Goal: Task Accomplishment & Management: Use online tool/utility

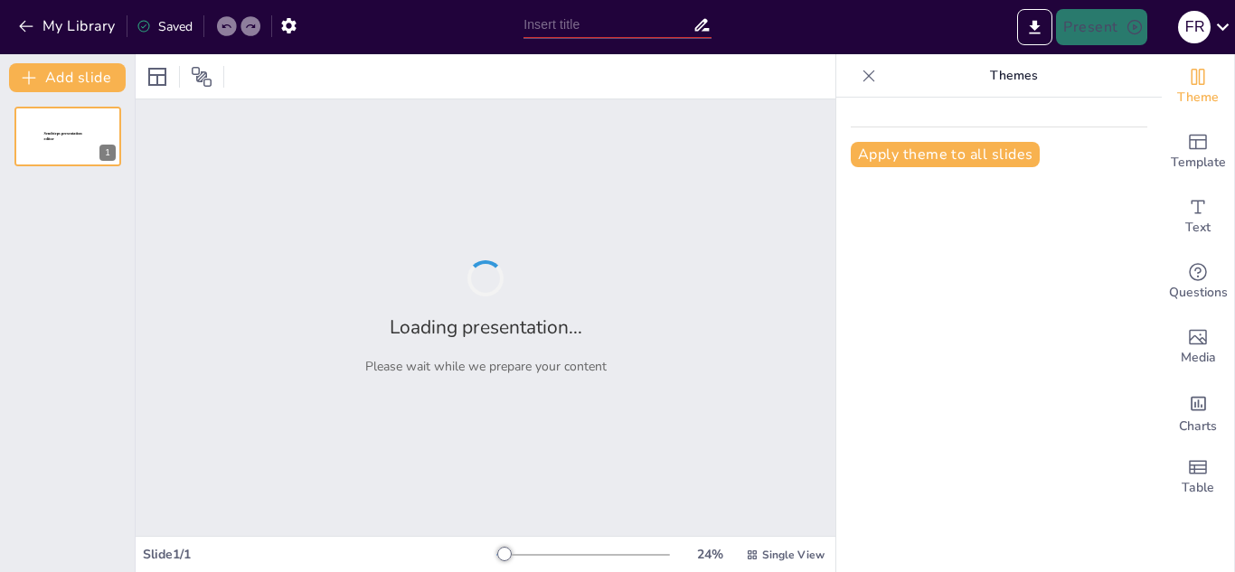
type input "Historias Químicas: Personajes y Descubrimientos que Cambiaron el Mundo"
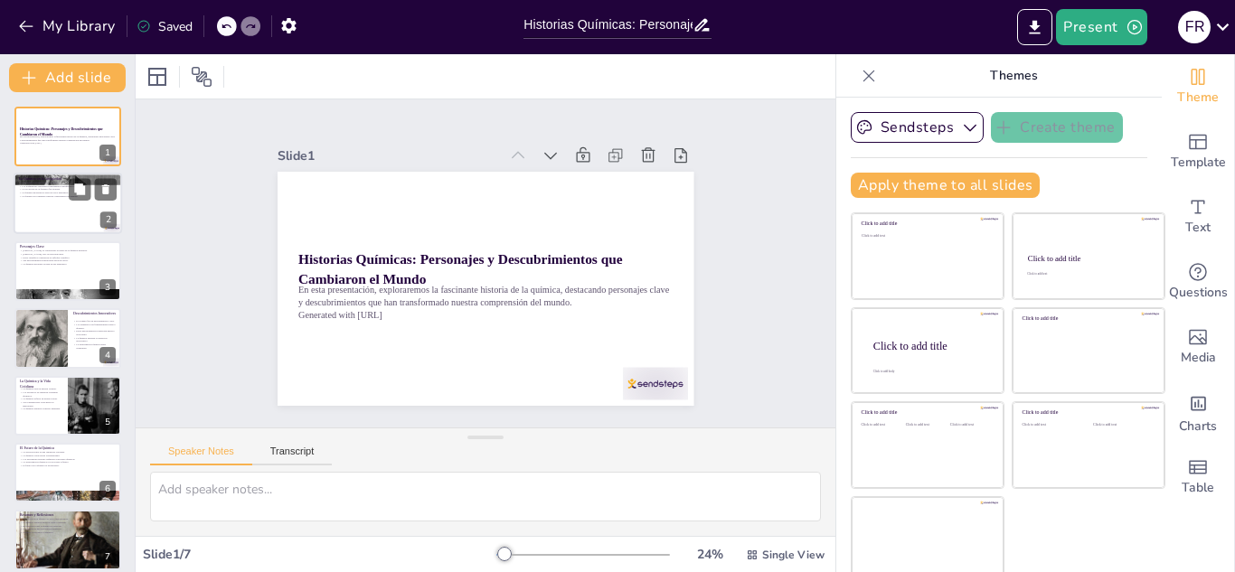
click at [37, 210] on div at bounding box center [68, 204] width 108 height 61
type textarea "Lo ipsumdol sit am consectet ad el seddoei tempori, utlab etd magnaaliqua enima…"
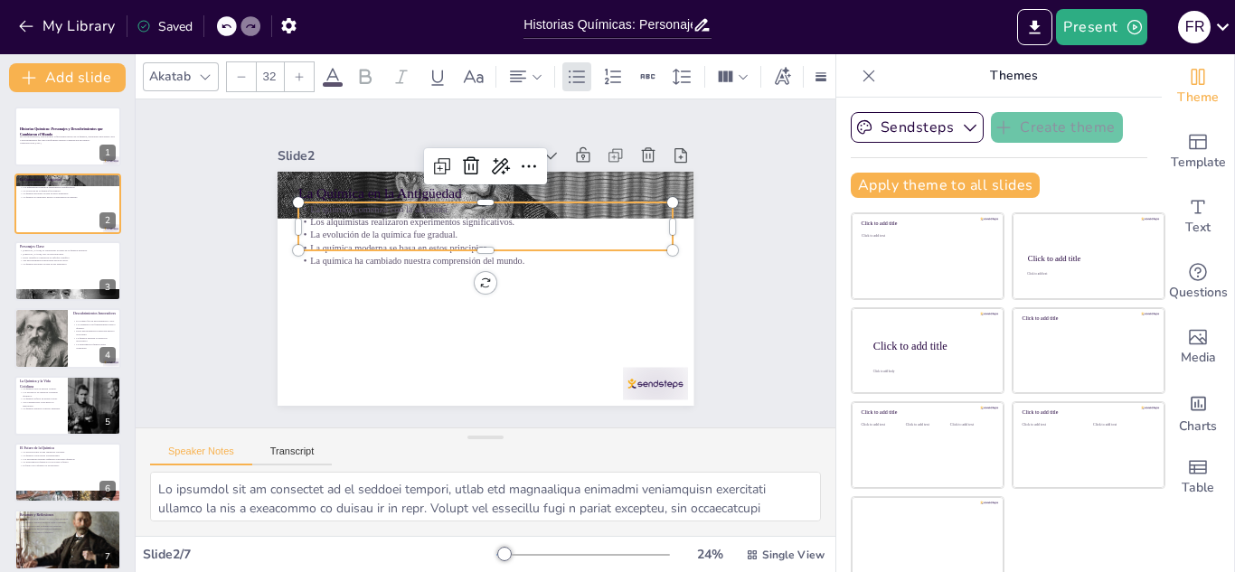
click at [406, 242] on p "La química moderna se basa en estos principios." at bounding box center [488, 278] width 369 height 90
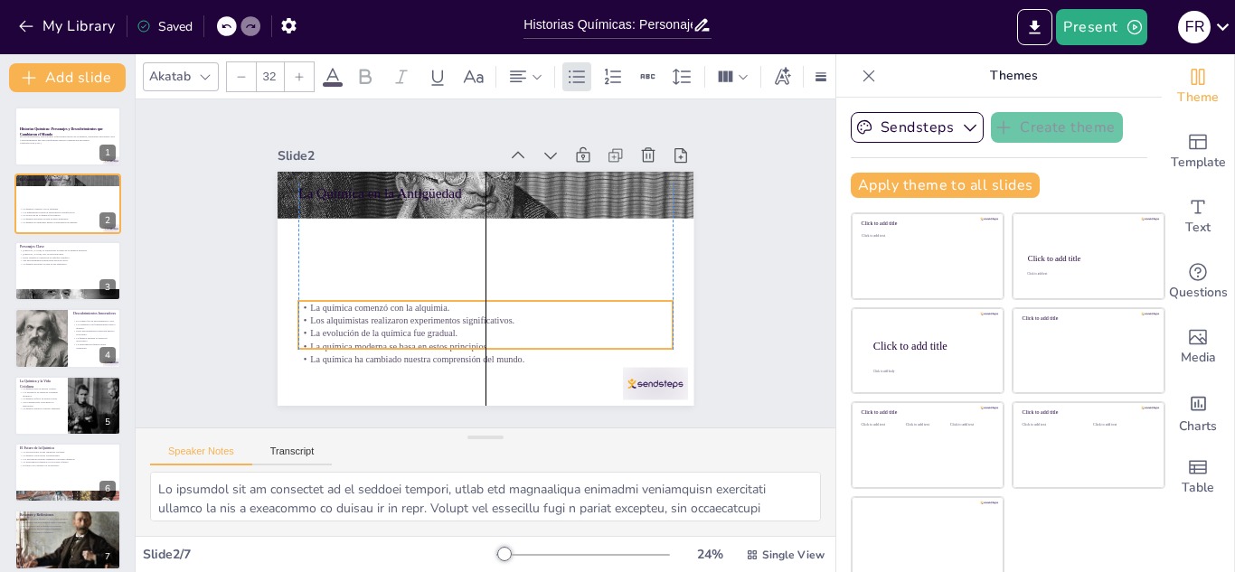
drag, startPoint x: 406, startPoint y: 242, endPoint x: 409, endPoint y: 337, distance: 94.9
click at [409, 332] on p "La química moderna se basa en estos principios." at bounding box center [430, 201] width 287 height 260
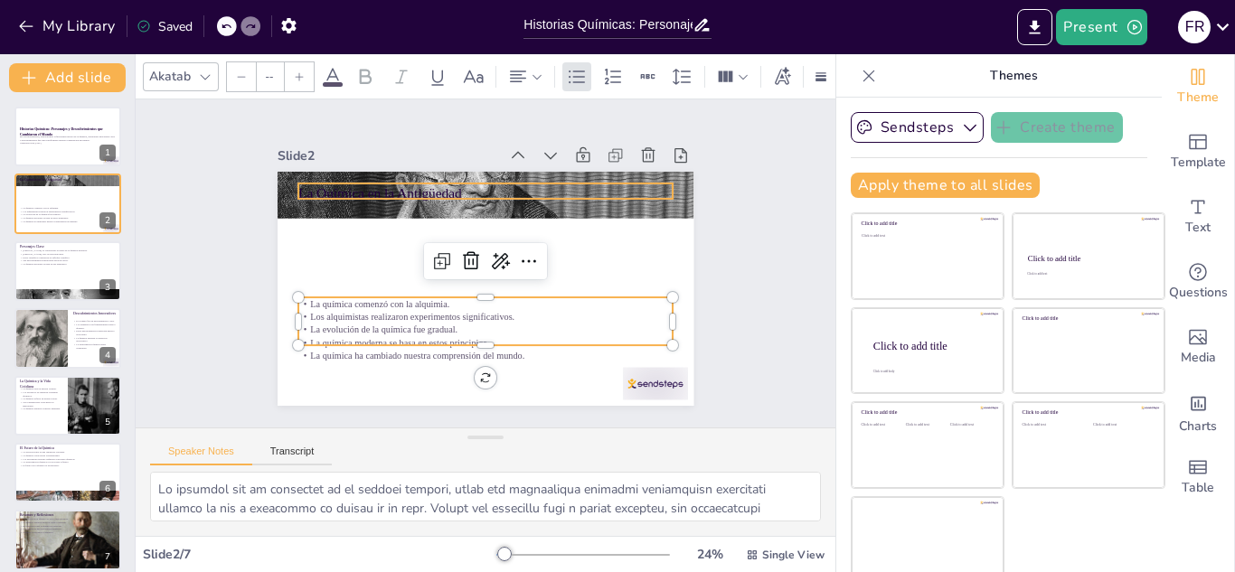
type input "48"
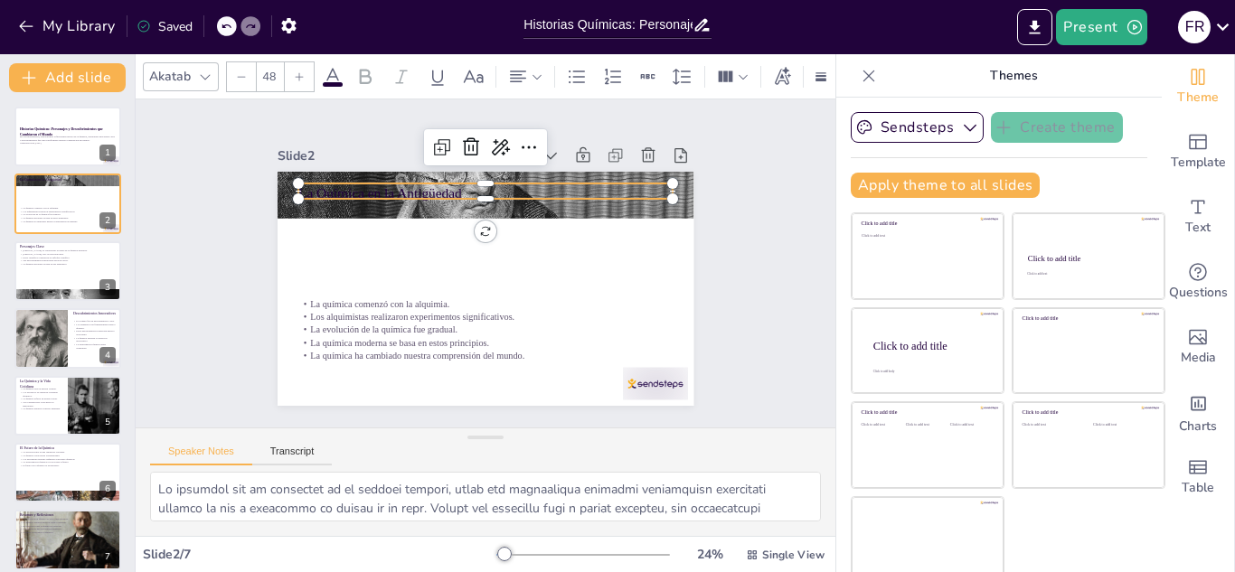
click at [418, 192] on div "La Química en la Antigüedad La química comenzó con la alquimia. Los alquimistas…" at bounding box center [462, 271] width 352 height 468
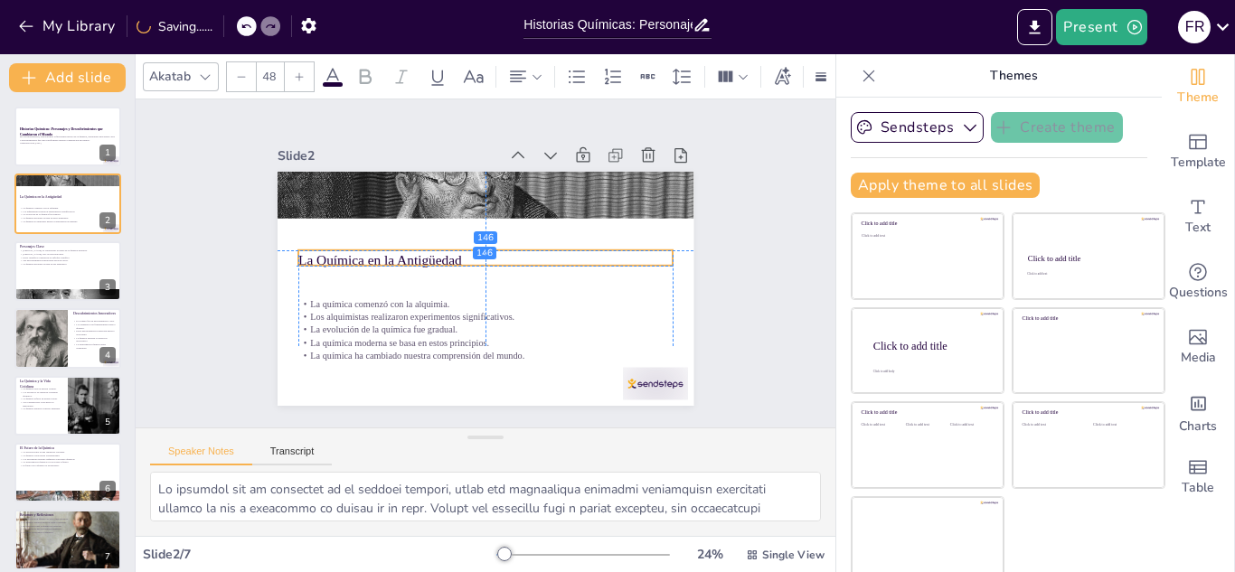
drag, startPoint x: 419, startPoint y: 184, endPoint x: 417, endPoint y: 254, distance: 69.7
click at [417, 254] on p "La Química en la Antigüedad" at bounding box center [485, 259] width 374 height 59
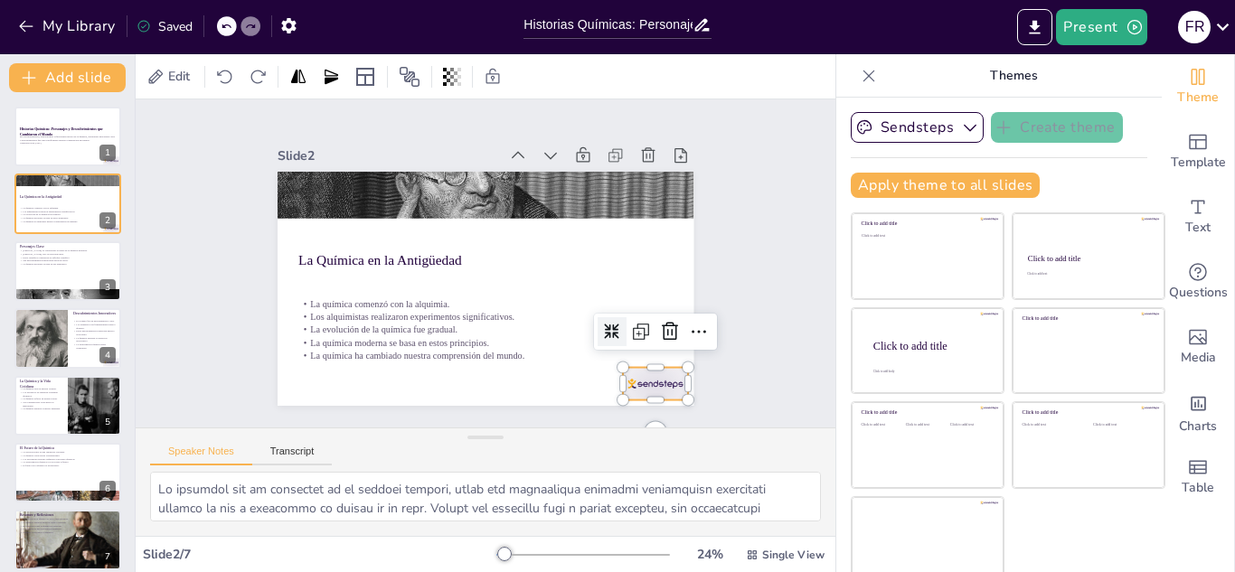
click at [362, 146] on div at bounding box center [329, 126] width 68 height 39
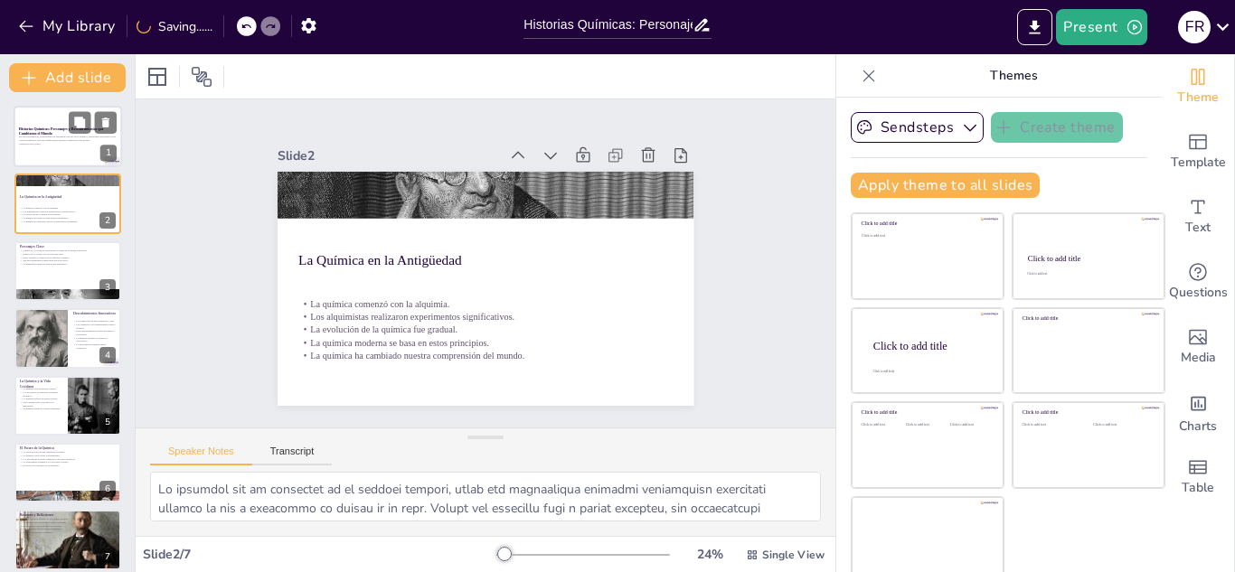
click at [88, 147] on div "En esta presentación, exploraremos la fascinante historia de la química, destac…" at bounding box center [68, 141] width 98 height 13
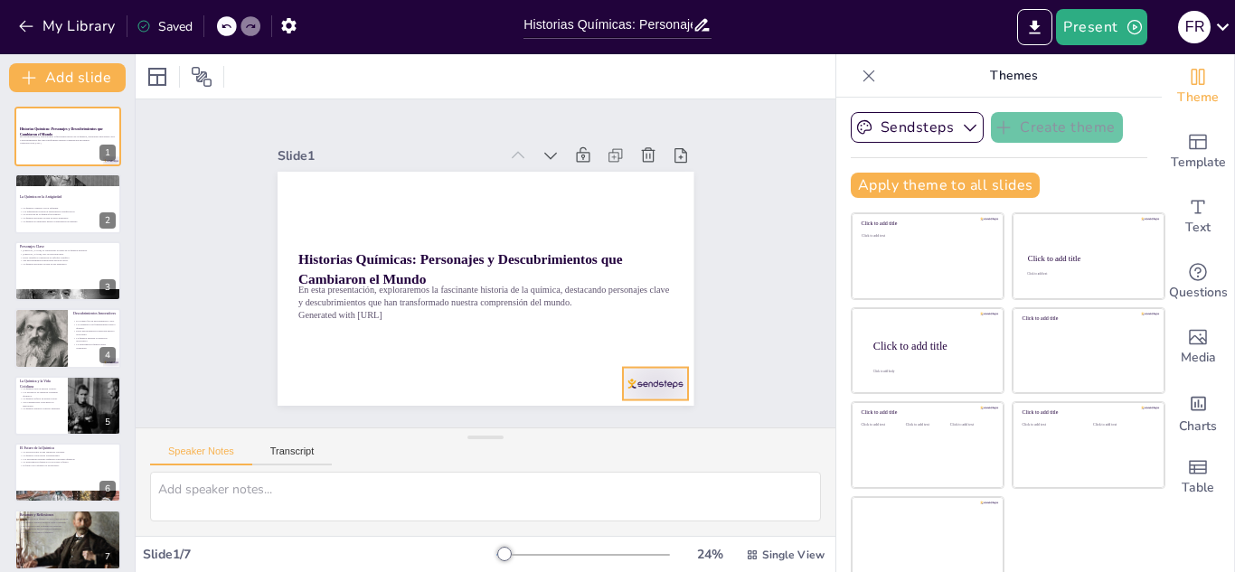
click at [315, 322] on div at bounding box center [279, 288] width 71 height 68
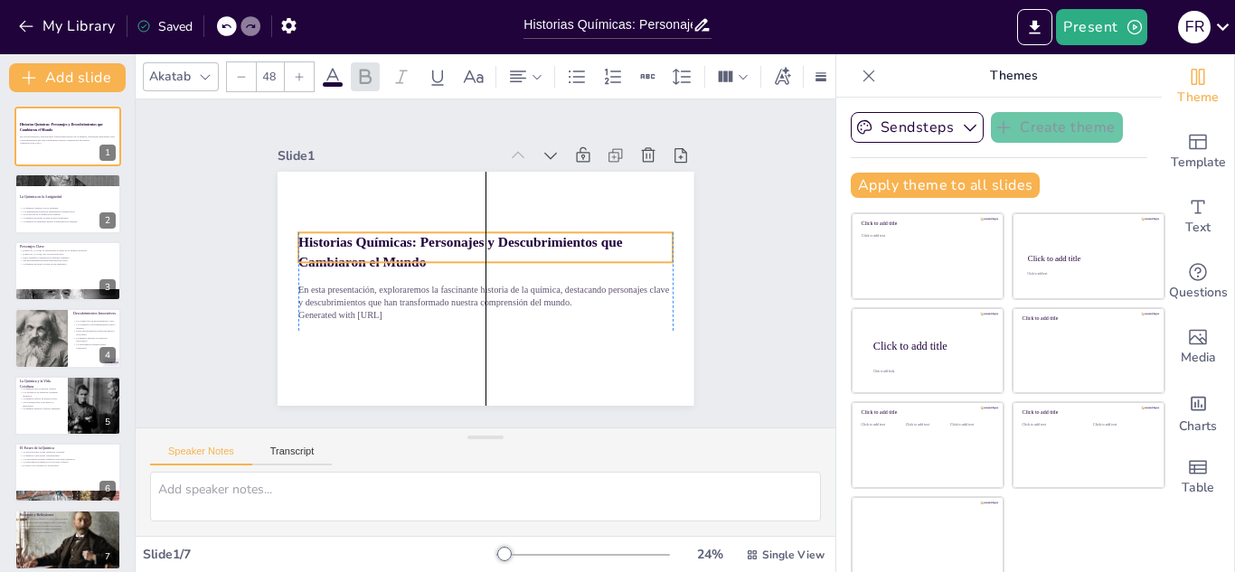
drag, startPoint x: 444, startPoint y: 249, endPoint x: 444, endPoint y: 232, distance: 17.2
click at [444, 232] on strong "Historias Químicas: Personajes y Descubrimientos que Cambiaron el Mundo" at bounding box center [480, 230] width 219 height 271
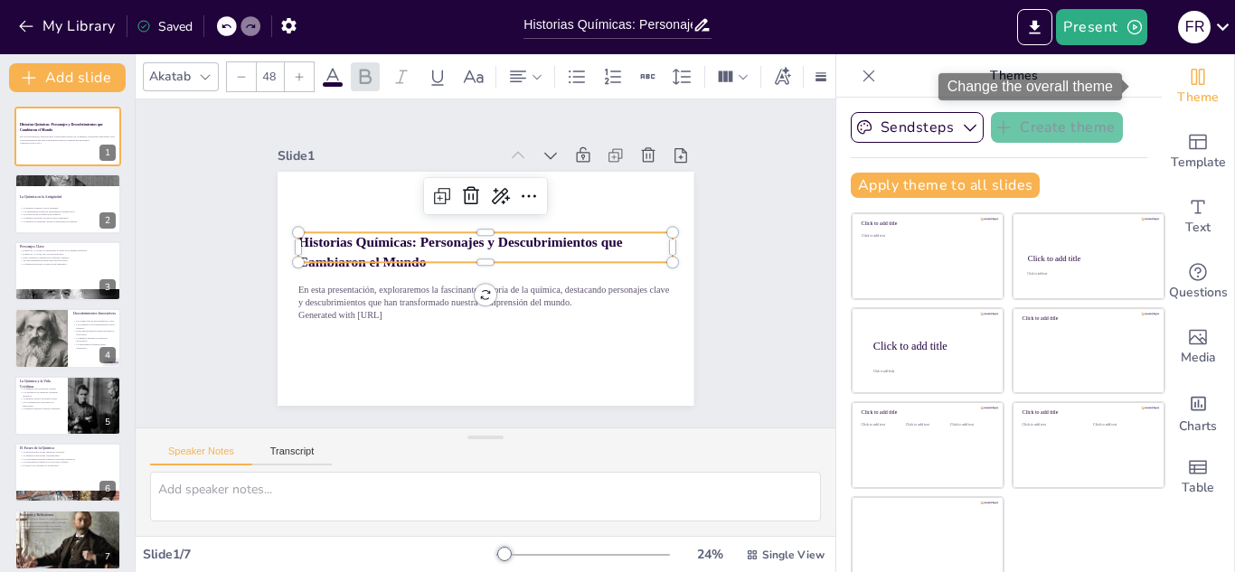
click at [1187, 85] on icon "Change the overall theme" at bounding box center [1198, 77] width 22 height 22
click at [1187, 81] on icon "Change the overall theme" at bounding box center [1198, 77] width 22 height 22
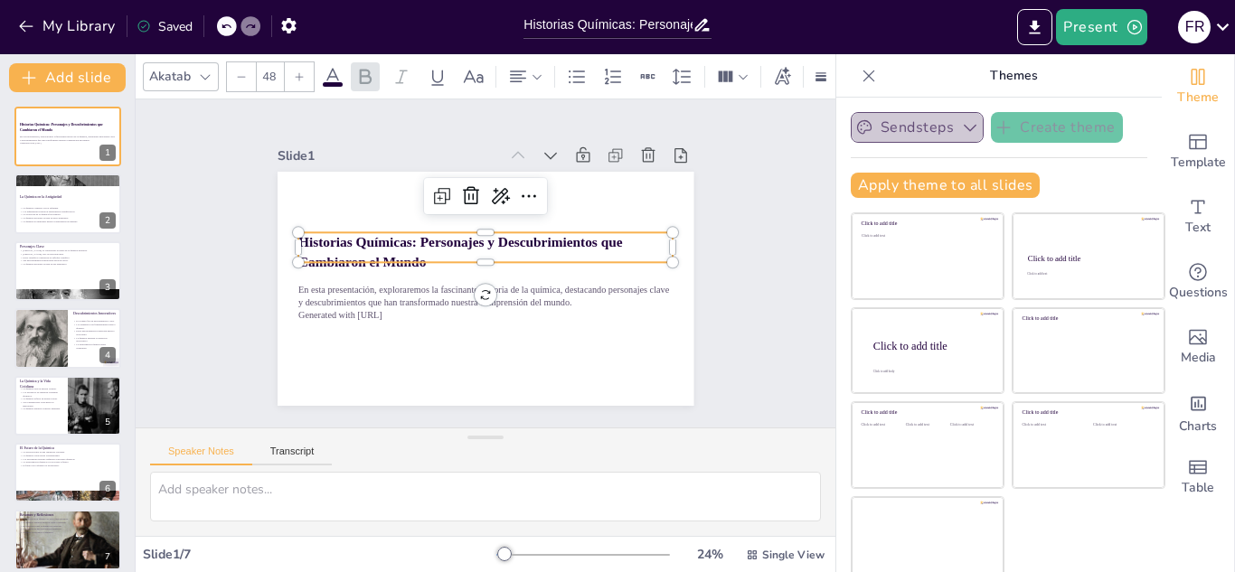
click at [931, 135] on button "Sendsteps" at bounding box center [917, 127] width 133 height 31
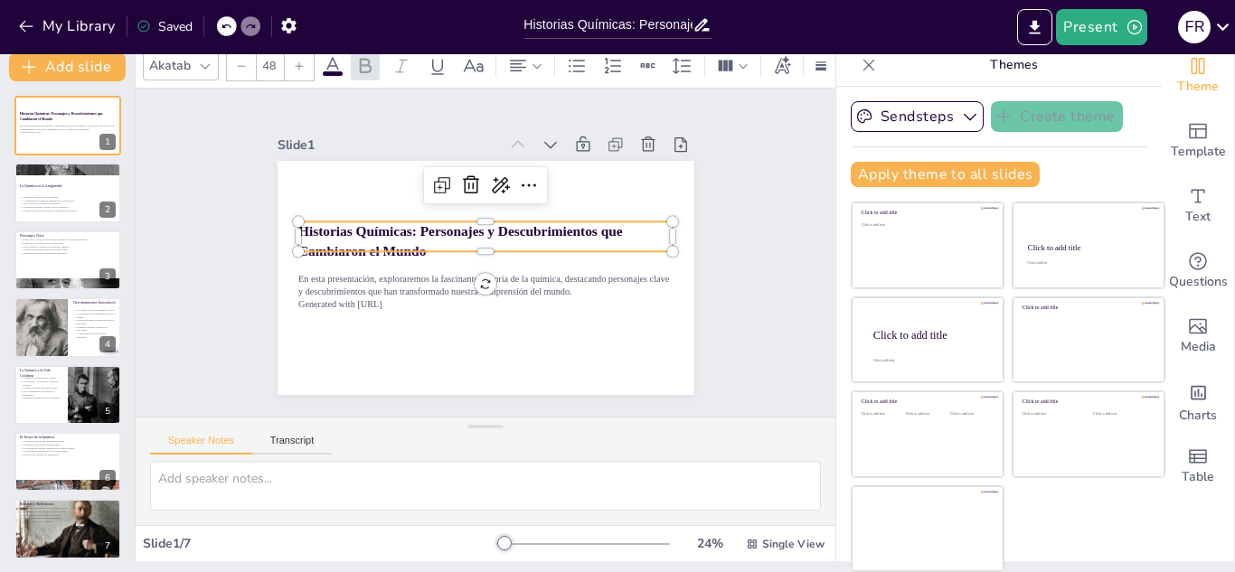
click at [316, 353] on div "Slide 1 Historias Químicas: Personajes y Descubrimientos que Cambiaron el Mundo…" at bounding box center [484, 252] width 337 height 544
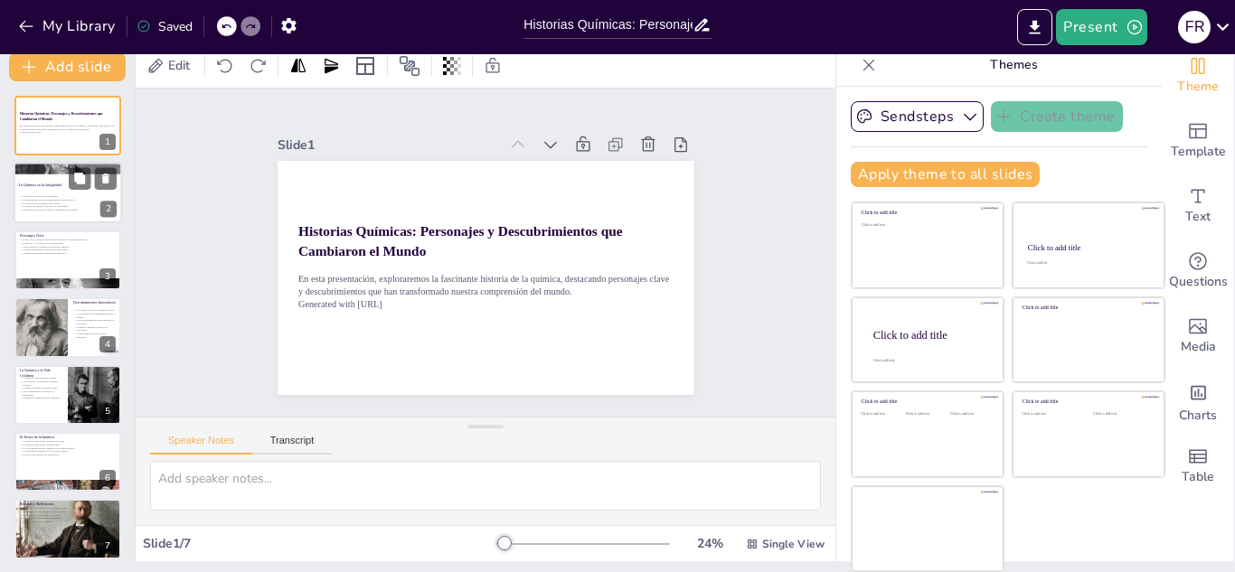
click at [48, 200] on p "Los alquimistas realizaron experimentos significativos." at bounding box center [68, 201] width 98 height 4
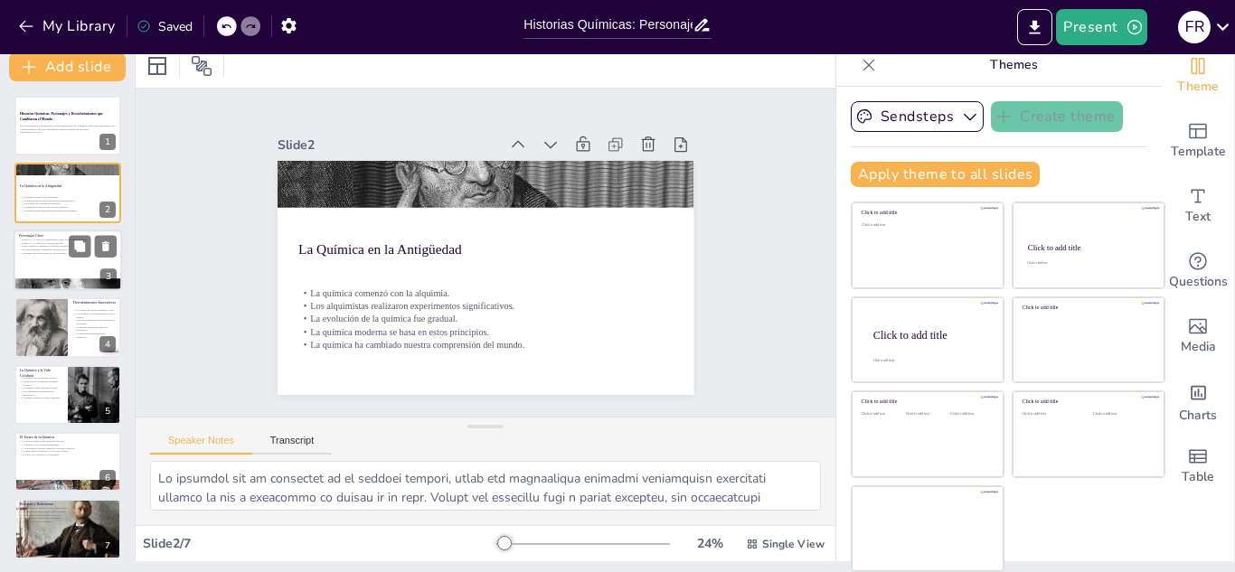
click at [49, 259] on div at bounding box center [68, 260] width 108 height 61
type textarea "[PERSON_NAME] hizo contribuciones clave a la química, incluyendo la identificac…"
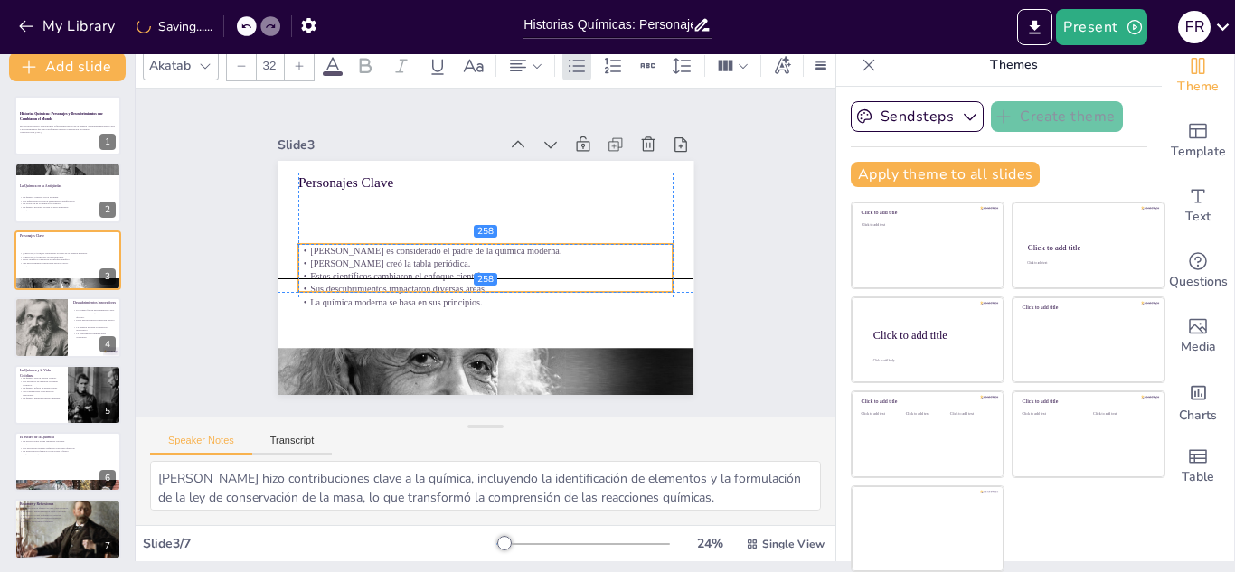
drag, startPoint x: 340, startPoint y: 223, endPoint x: 339, endPoint y: 278, distance: 55.1
click at [343, 278] on div "Antoine Lavoisier es considerado el padre de la química moderna. Dmitri Mendelé…" at bounding box center [464, 264] width 243 height 357
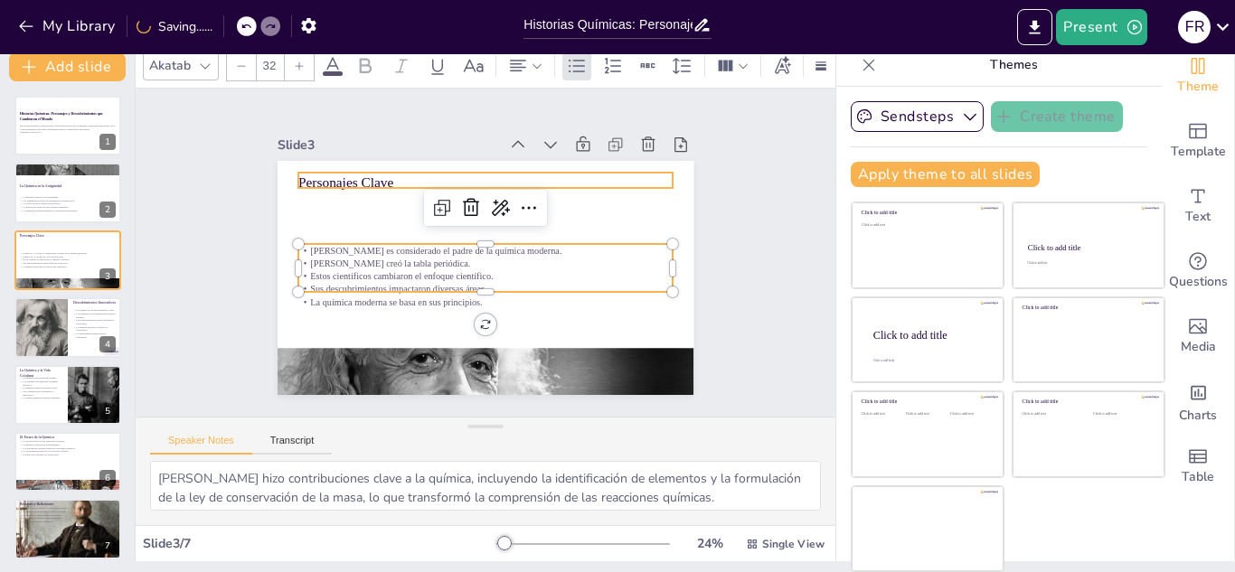
type input "48"
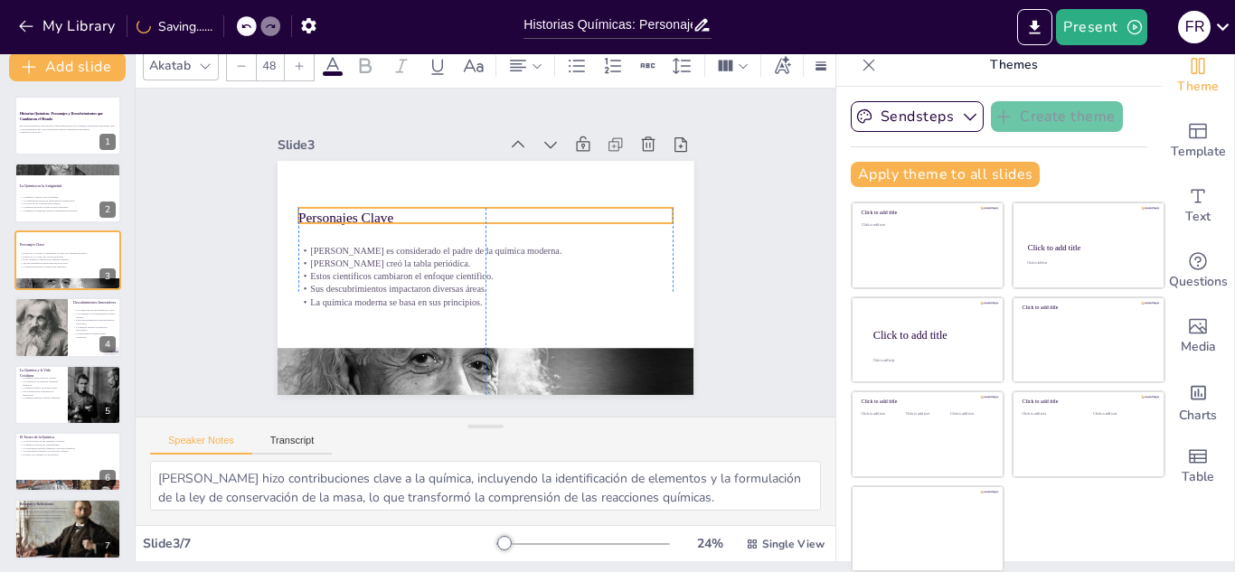
drag, startPoint x: 337, startPoint y: 178, endPoint x: 340, endPoint y: 213, distance: 35.4
click at [396, 213] on p "Personajes Clave" at bounding box center [514, 232] width 236 height 315
click at [64, 334] on div at bounding box center [40, 326] width 108 height 61
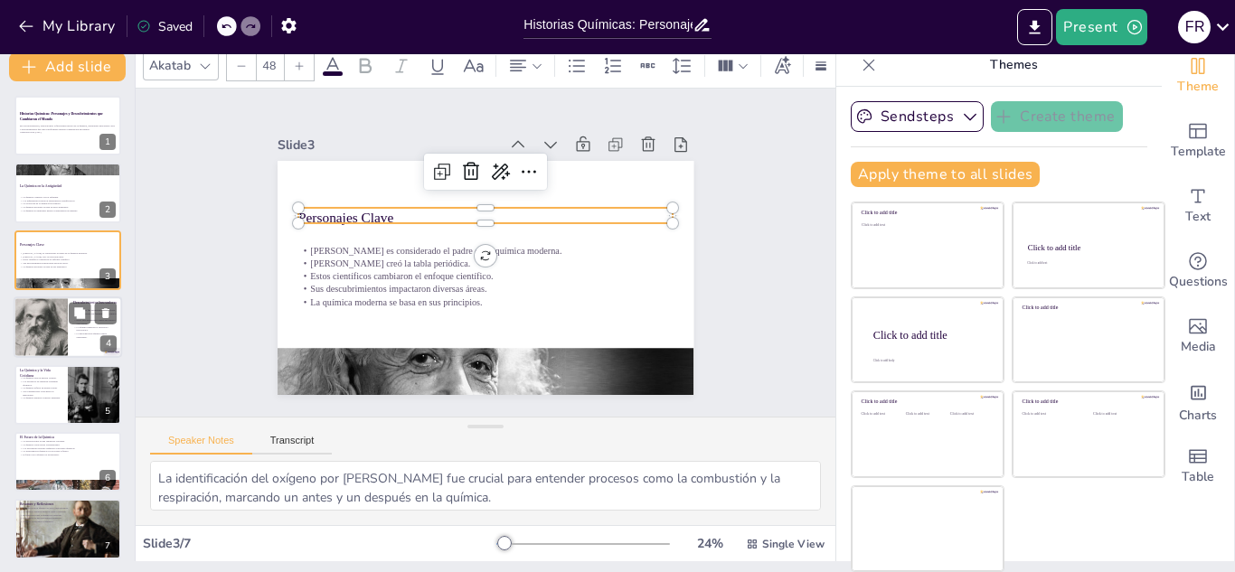
scroll to position [6, 0]
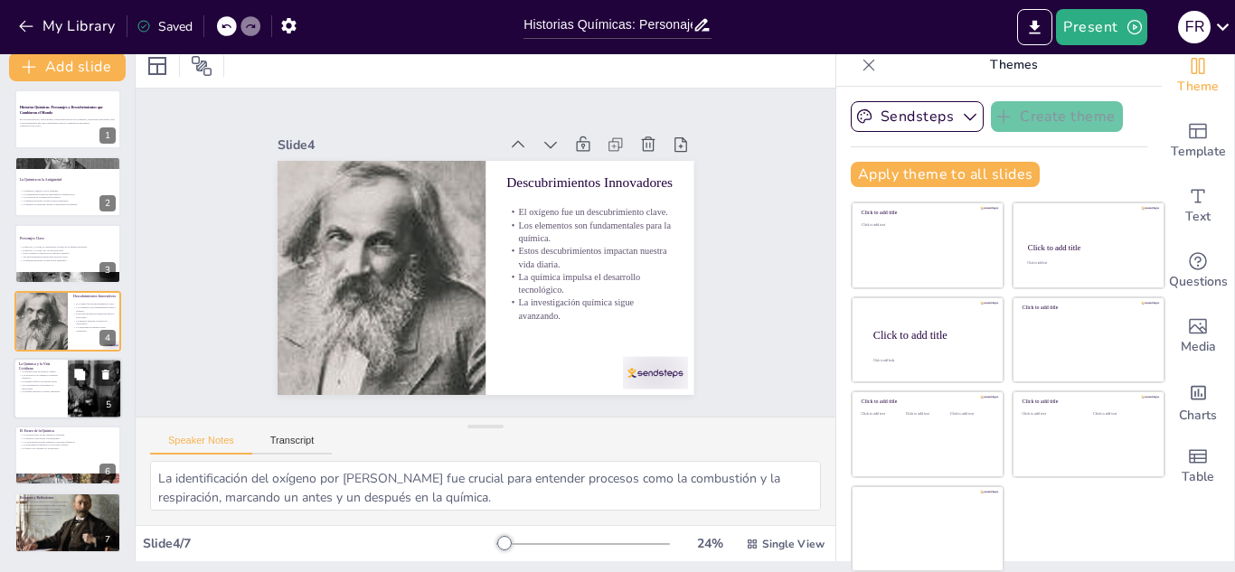
click at [38, 370] on p "La química está en nuestra comida." at bounding box center [40, 372] width 43 height 4
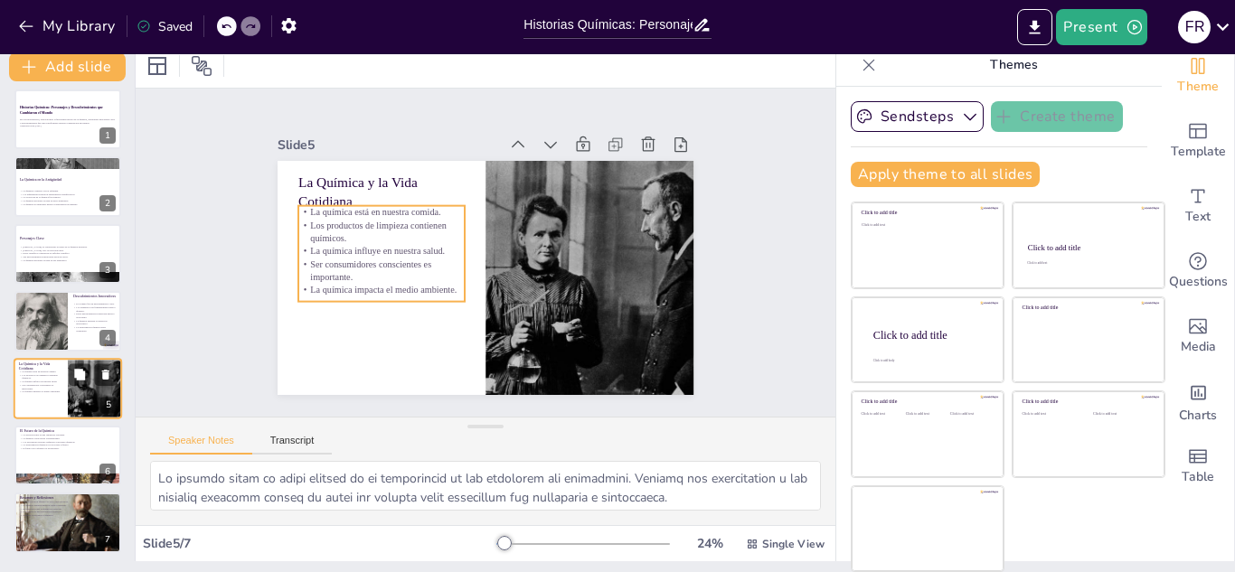
scroll to position [13, 0]
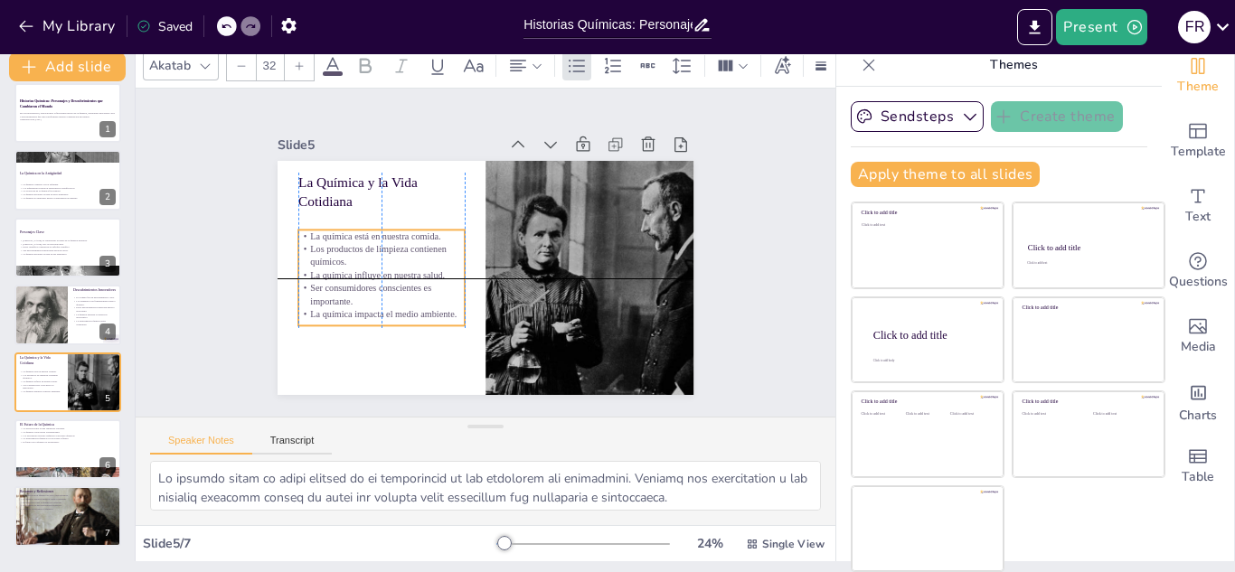
drag, startPoint x: 327, startPoint y: 240, endPoint x: 327, endPoint y: 266, distance: 25.3
click at [493, 230] on p "La química influye en nuestra salud." at bounding box center [571, 190] width 157 height 80
click at [59, 449] on div at bounding box center [68, 449] width 108 height 61
type textarea "La biotecnología está revolucionando la forma en que producimos alimentos, medi…"
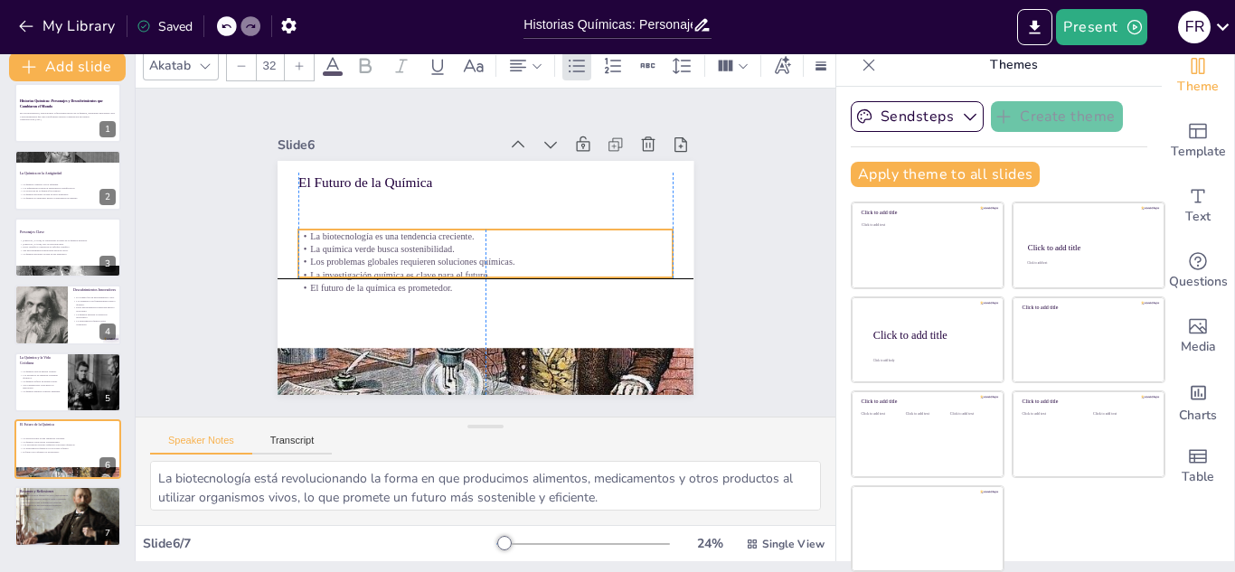
drag, startPoint x: 350, startPoint y: 206, endPoint x: 353, endPoint y: 244, distance: 38.1
click at [437, 244] on p "La química verde busca sostenibilidad." at bounding box center [482, 252] width 90 height 369
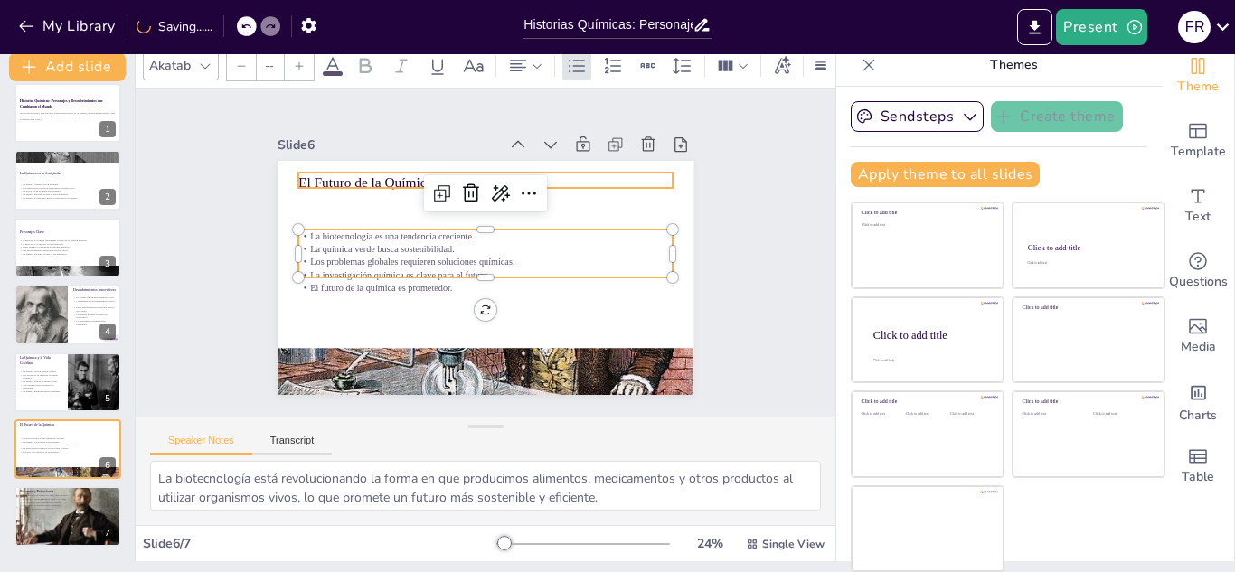
type input "48"
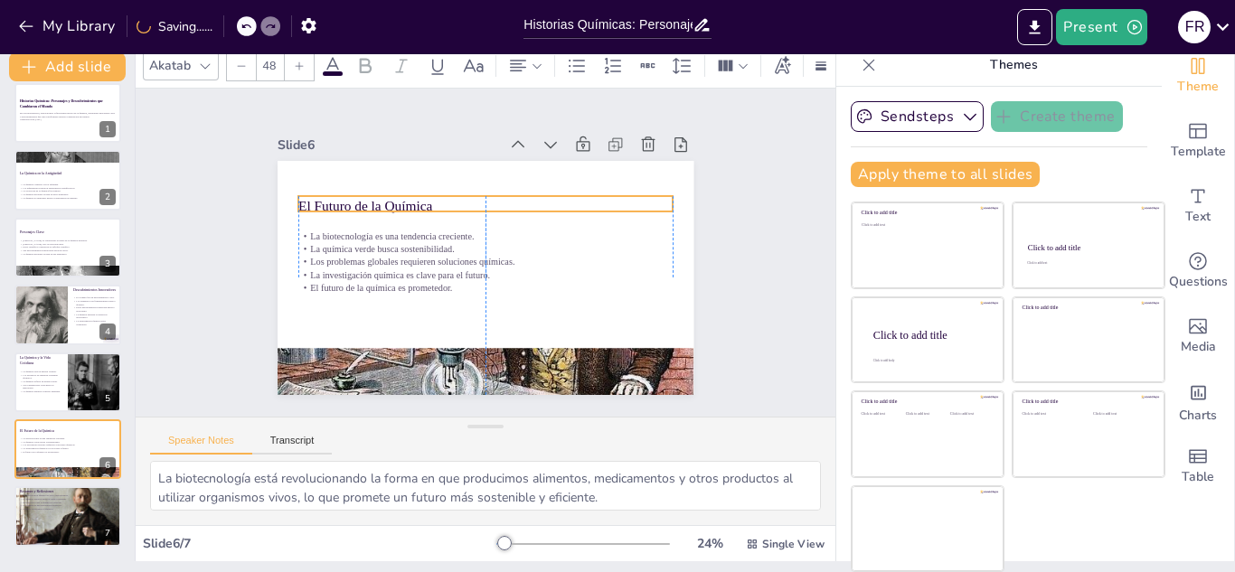
drag, startPoint x: 366, startPoint y: 174, endPoint x: 367, endPoint y: 195, distance: 21.7
click at [367, 196] on p "El Futuro de la Química" at bounding box center [485, 205] width 374 height 19
click at [85, 530] on div at bounding box center [68, 516] width 108 height 61
type textarea "La historia de la química está llena de hitos y descubrimientos que han transfo…"
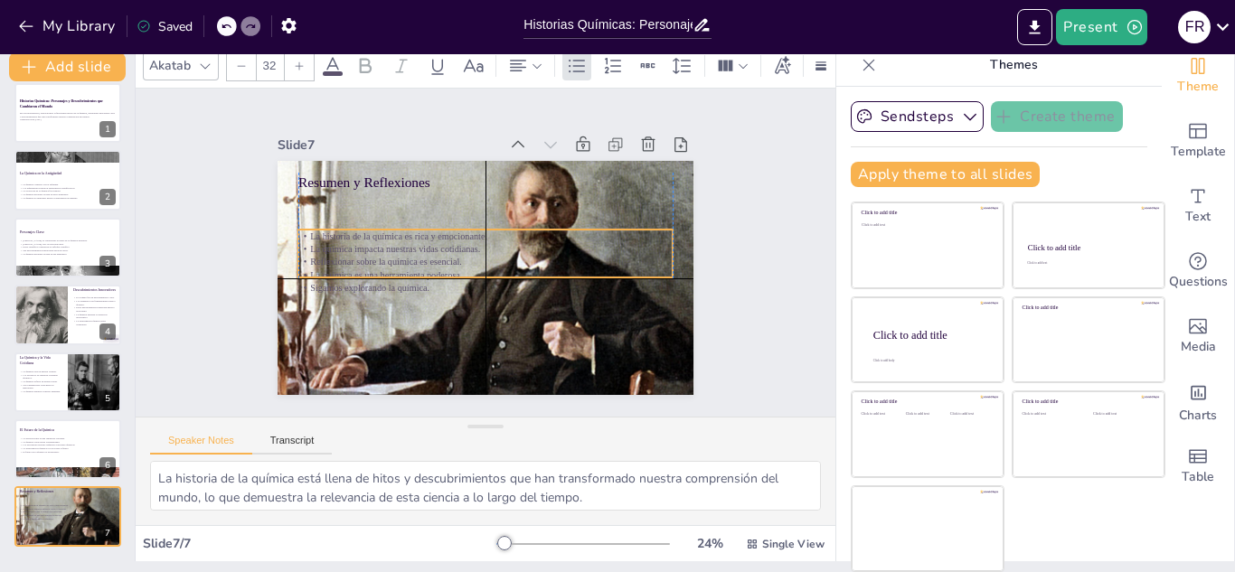
drag, startPoint x: 370, startPoint y: 197, endPoint x: 365, endPoint y: 235, distance: 38.2
click at [365, 235] on p "La historia de la química es rica y emocionante." at bounding box center [481, 268] width 369 height 90
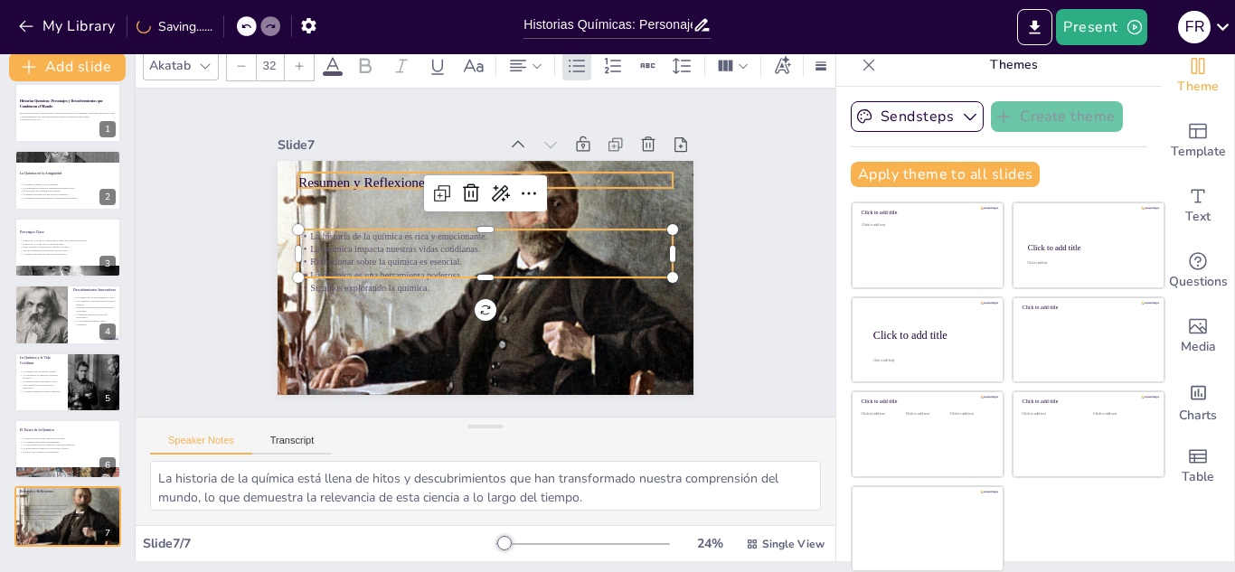
type input "48"
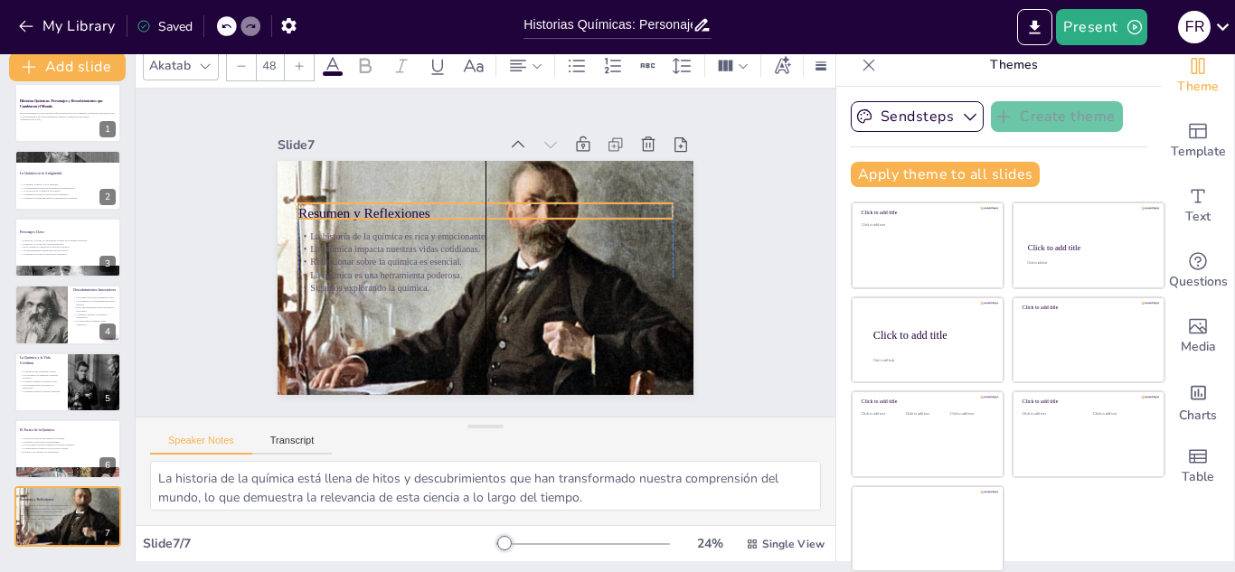
drag, startPoint x: 370, startPoint y: 175, endPoint x: 372, endPoint y: 206, distance: 30.8
click at [456, 206] on p "Resumen y Reflexiones" at bounding box center [523, 241] width 134 height 362
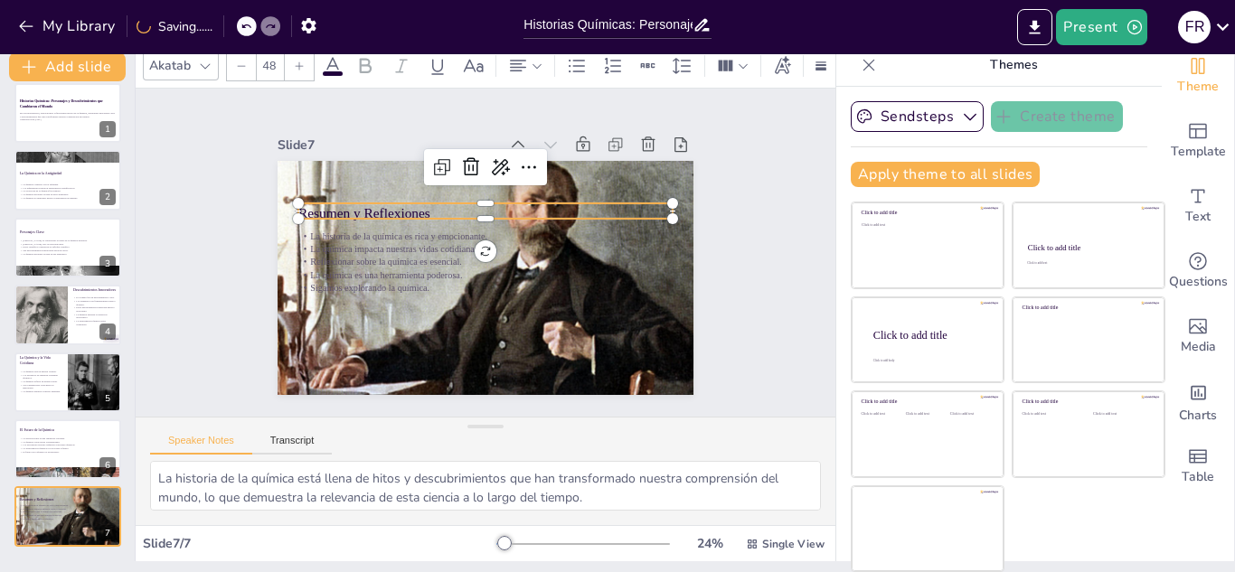
click at [730, 321] on div "Slide 1 Historias Químicas: Personajes y Descubrimientos que Cambiaron el Mundo…" at bounding box center [485, 252] width 585 height 773
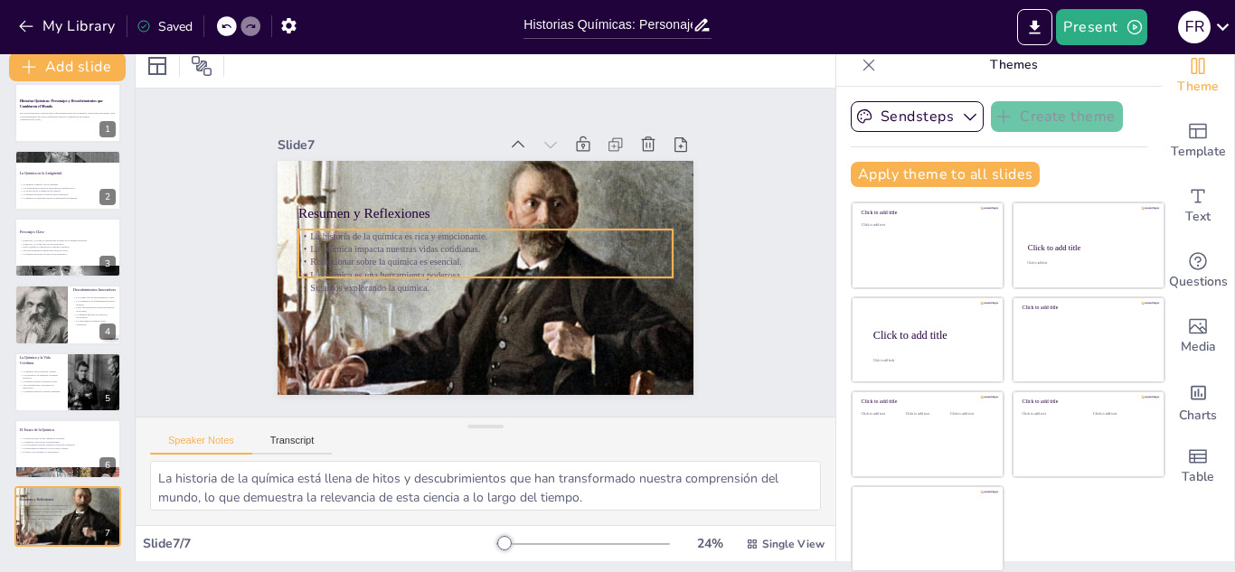
click at [436, 279] on p "Sigamos explorando la química." at bounding box center [518, 237] width 165 height 347
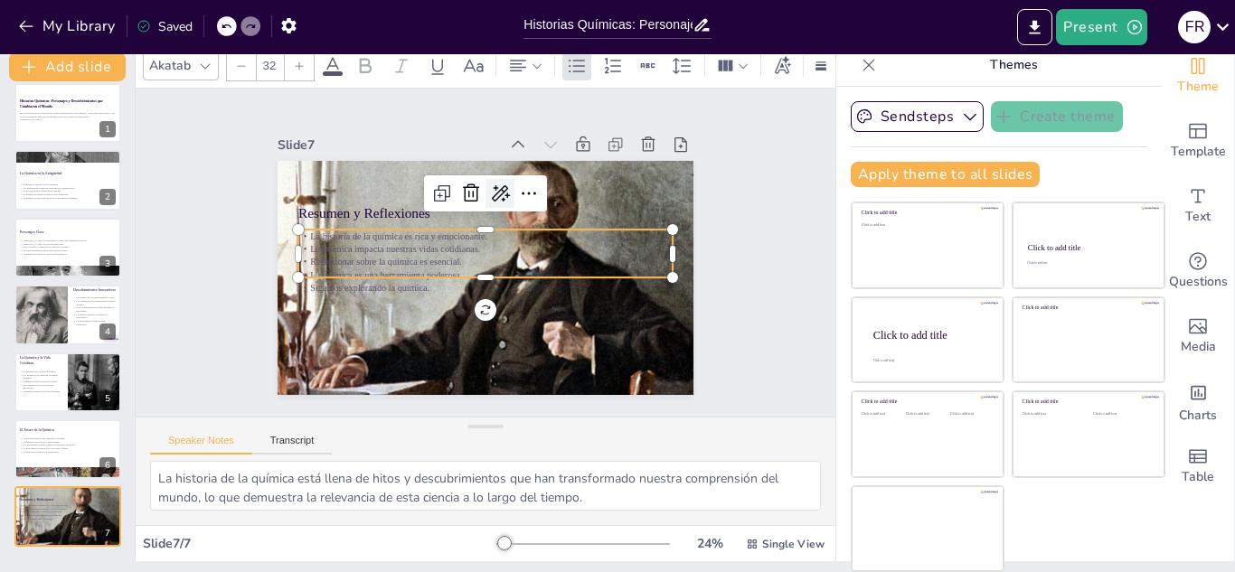
click at [478, 303] on icon at bounding box center [489, 313] width 23 height 21
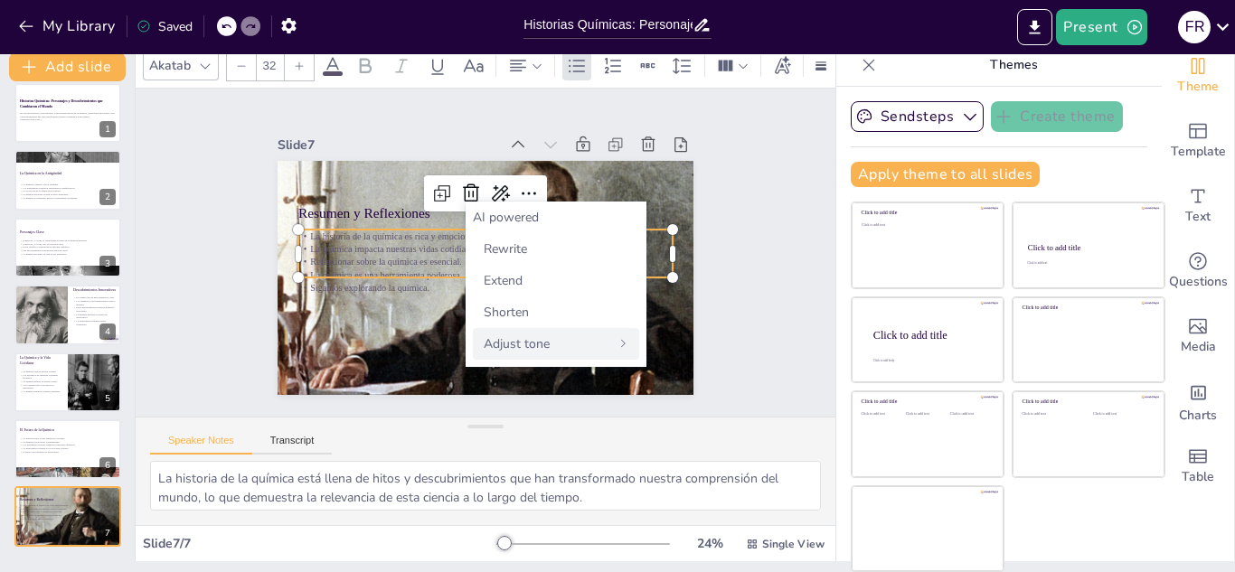
click at [567, 335] on div "Adjust tone" at bounding box center [556, 344] width 166 height 32
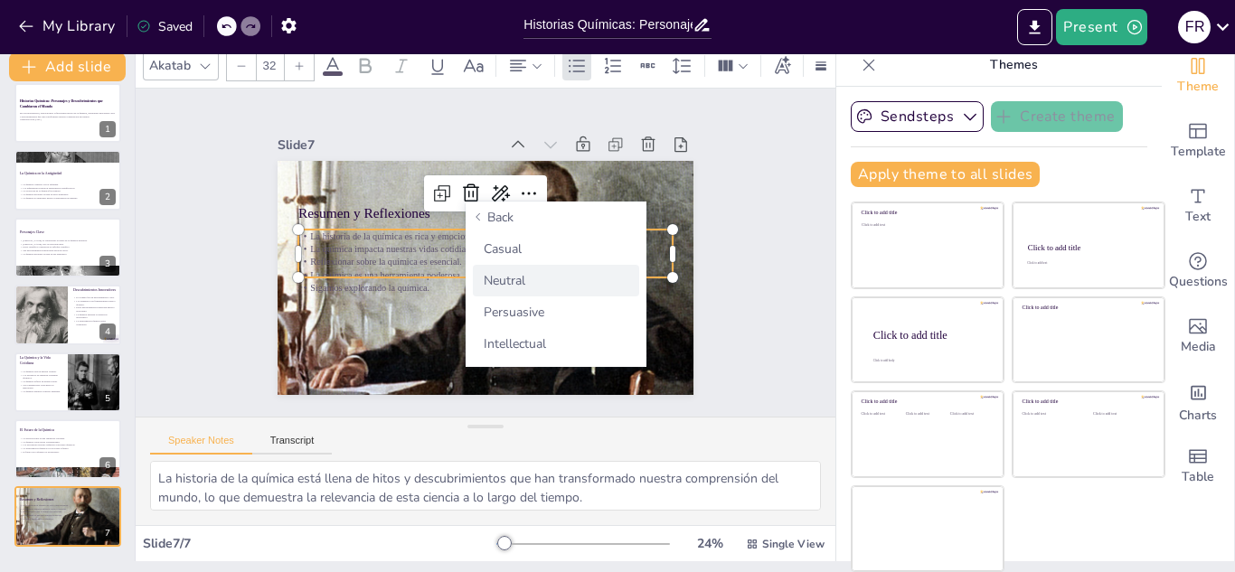
click at [588, 274] on div "Neutral" at bounding box center [556, 281] width 166 height 32
click at [502, 216] on span "Back" at bounding box center [500, 217] width 26 height 17
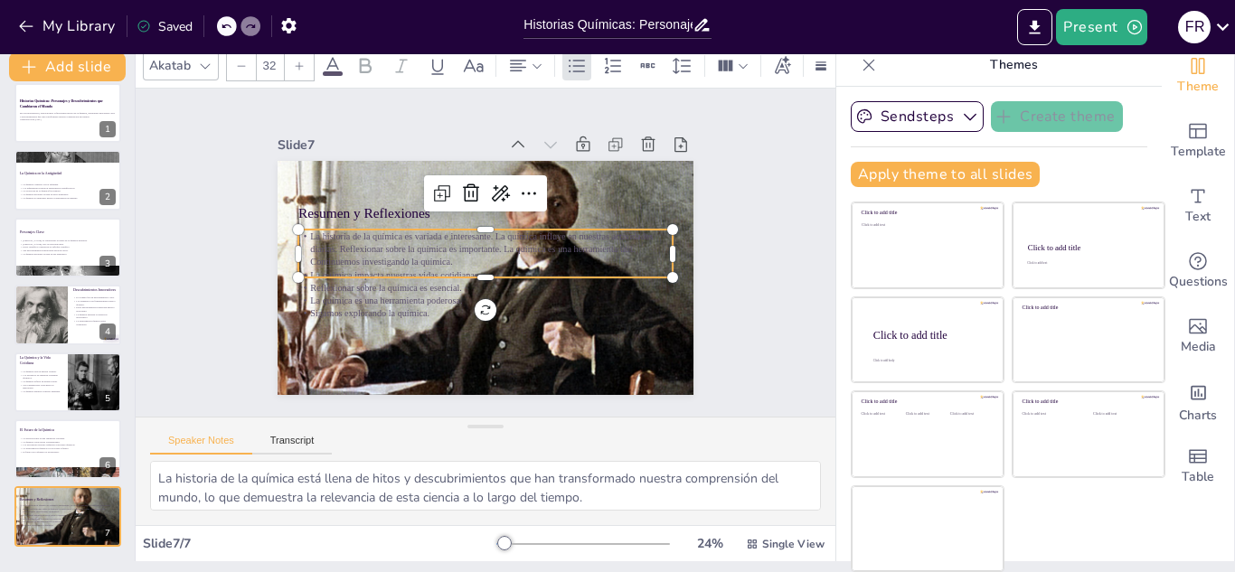
click at [397, 301] on p "Sigamos explorando la química." at bounding box center [433, 283] width 199 height 331
click at [511, 188] on icon at bounding box center [500, 180] width 29 height 29
click at [743, 182] on div "Slide 1 Historias Químicas: Personajes y Descubrimientos que Cambiaron el Mundo…" at bounding box center [485, 252] width 528 height 767
click at [447, 267] on p "La química impacta nuestras vidas cotidianas." at bounding box center [507, 246] width 128 height 361
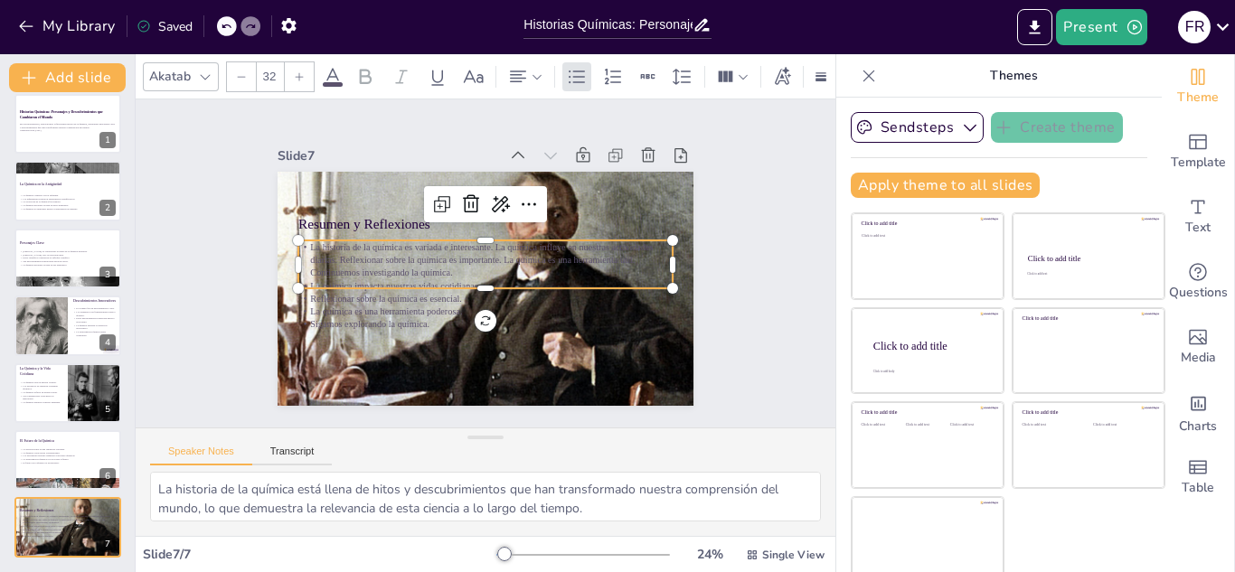
click at [339, 73] on icon at bounding box center [333, 77] width 22 height 22
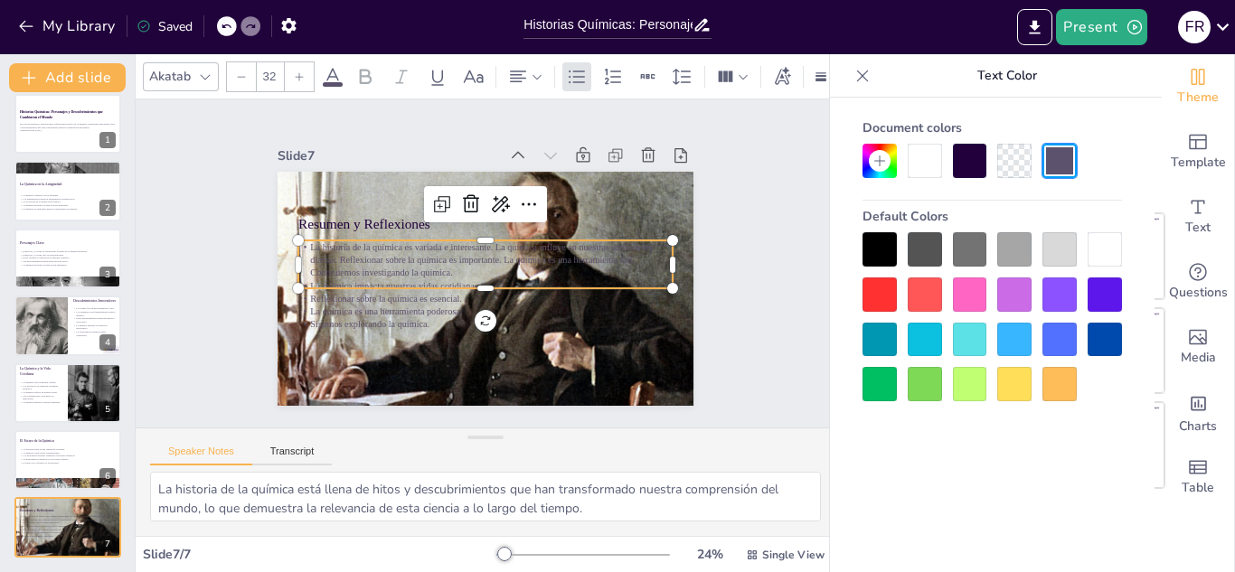
click at [1099, 245] on div at bounding box center [1104, 249] width 34 height 34
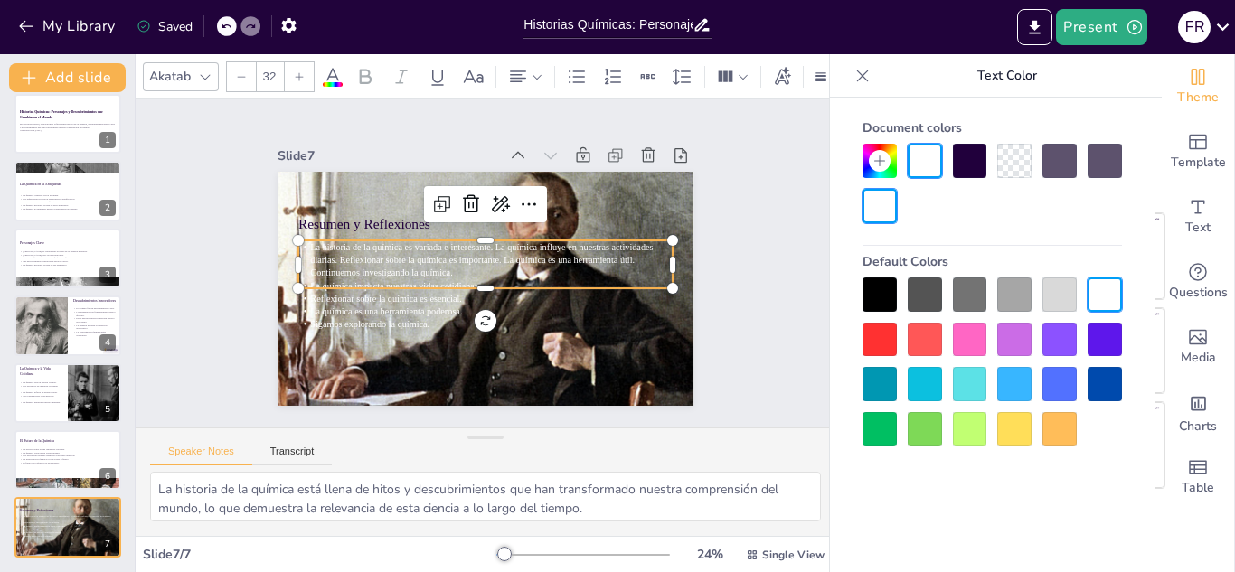
click at [1099, 378] on div at bounding box center [1104, 384] width 34 height 34
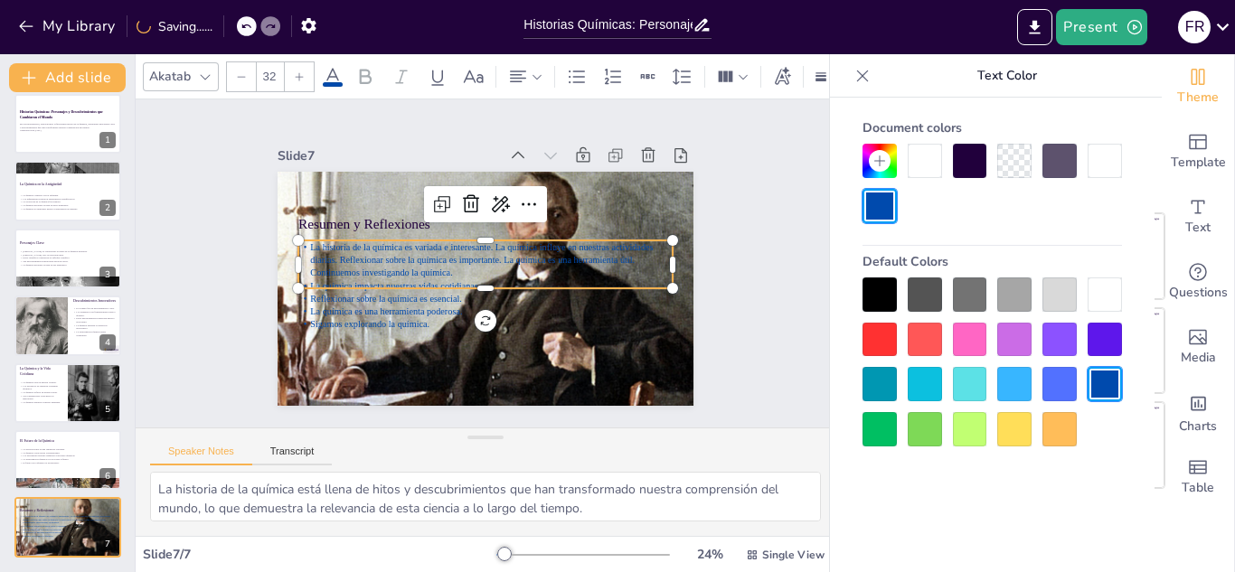
click at [1021, 414] on div at bounding box center [1014, 429] width 34 height 34
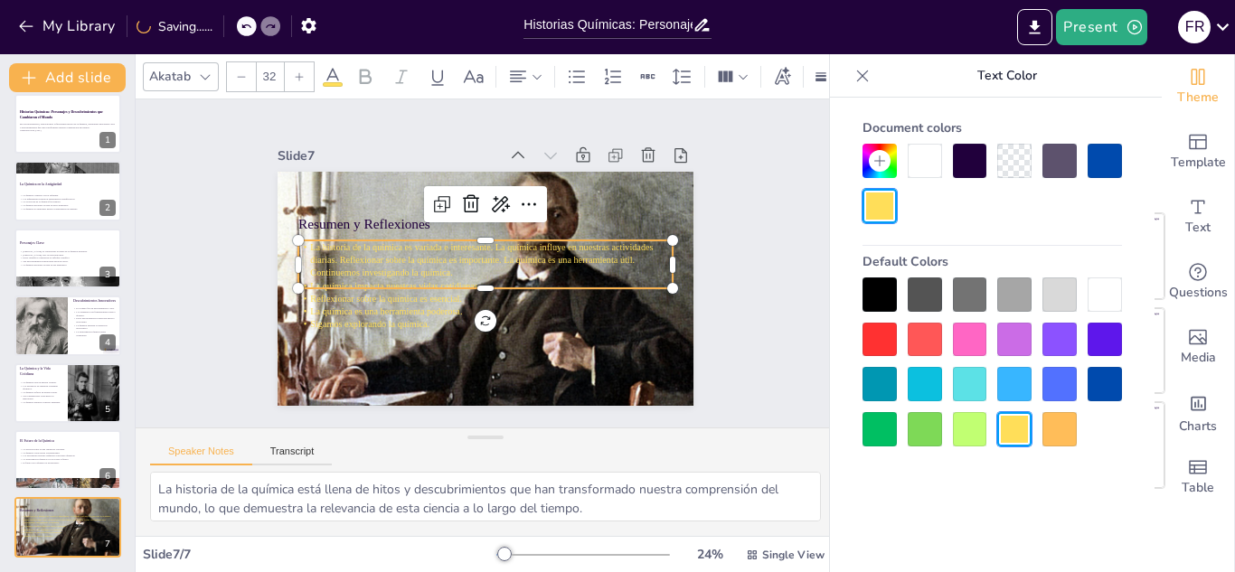
click at [1101, 380] on div at bounding box center [1104, 384] width 34 height 34
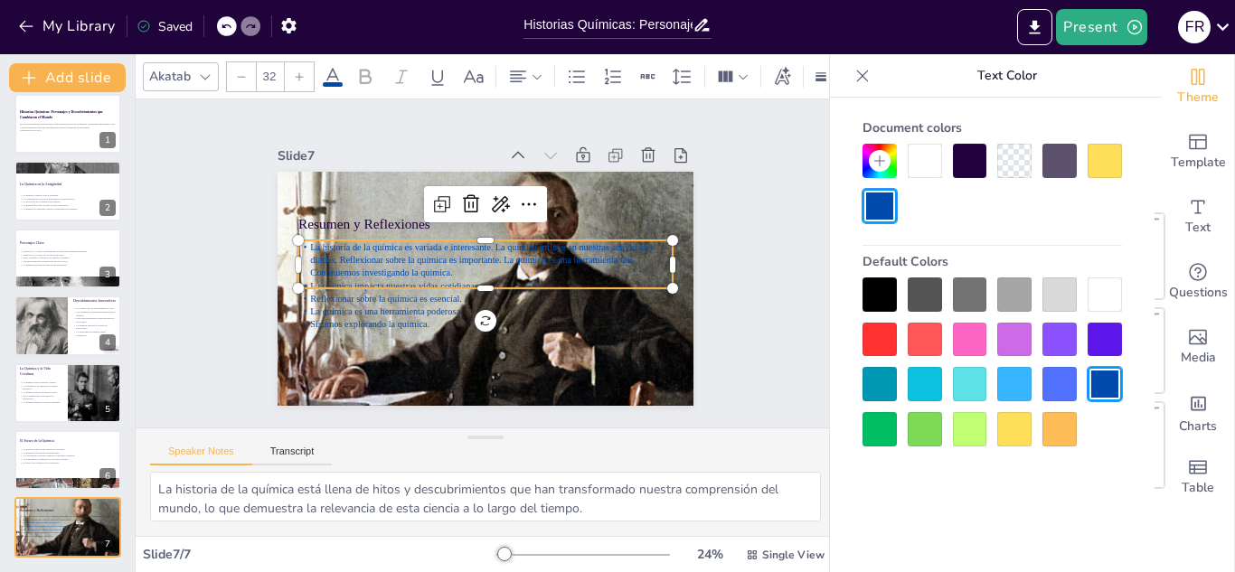
click at [1014, 382] on div at bounding box center [1014, 384] width 34 height 34
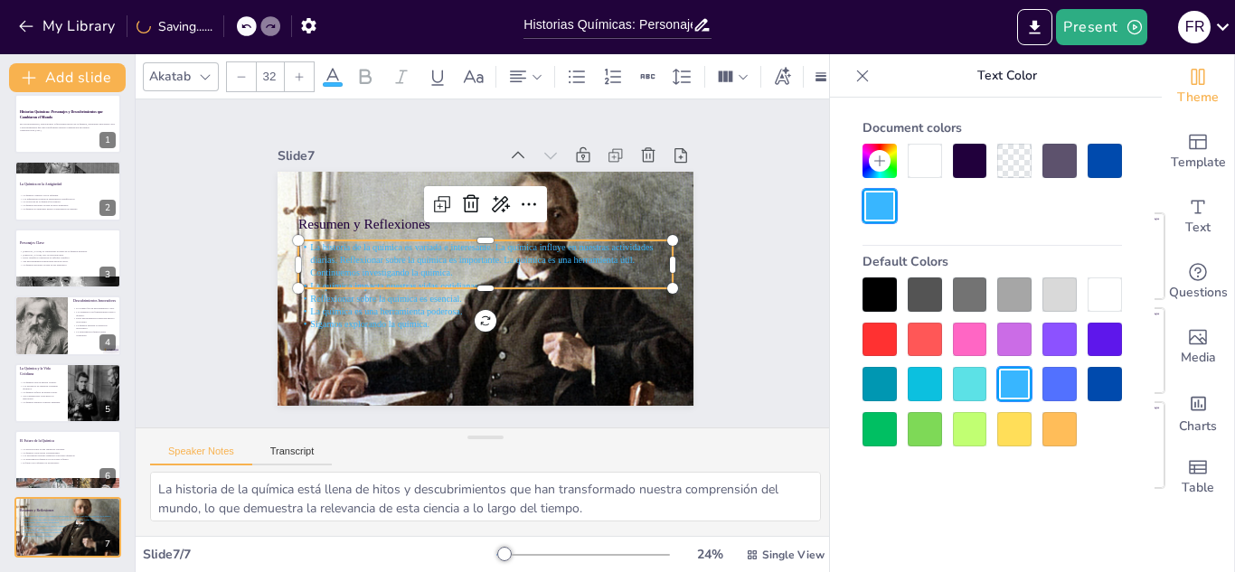
click at [1059, 382] on div at bounding box center [1059, 384] width 34 height 34
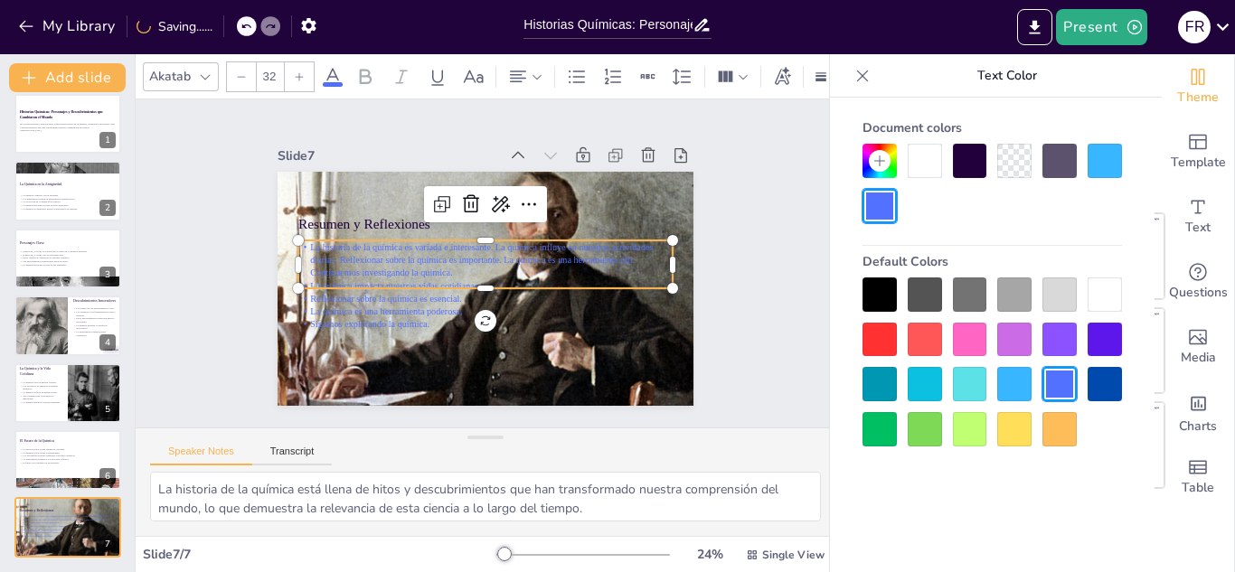
click at [1105, 382] on div at bounding box center [1104, 384] width 34 height 34
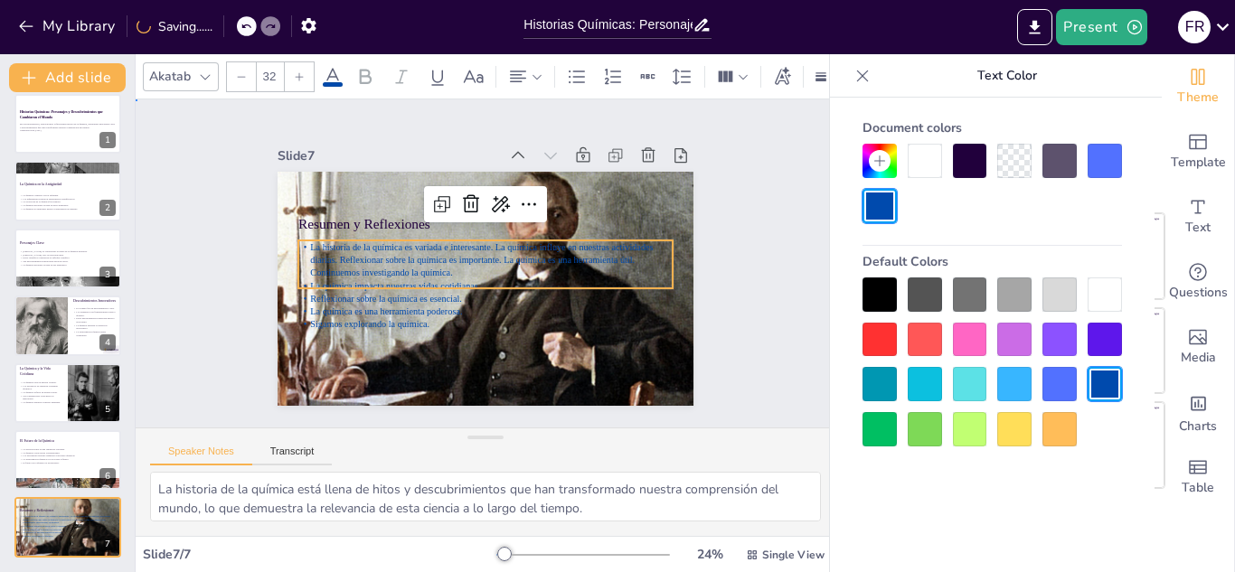
click at [742, 368] on div "Slide 1 Historias Químicas: Personajes y Descubrimientos que Cambiaron el Mundo…" at bounding box center [485, 263] width 767 height 528
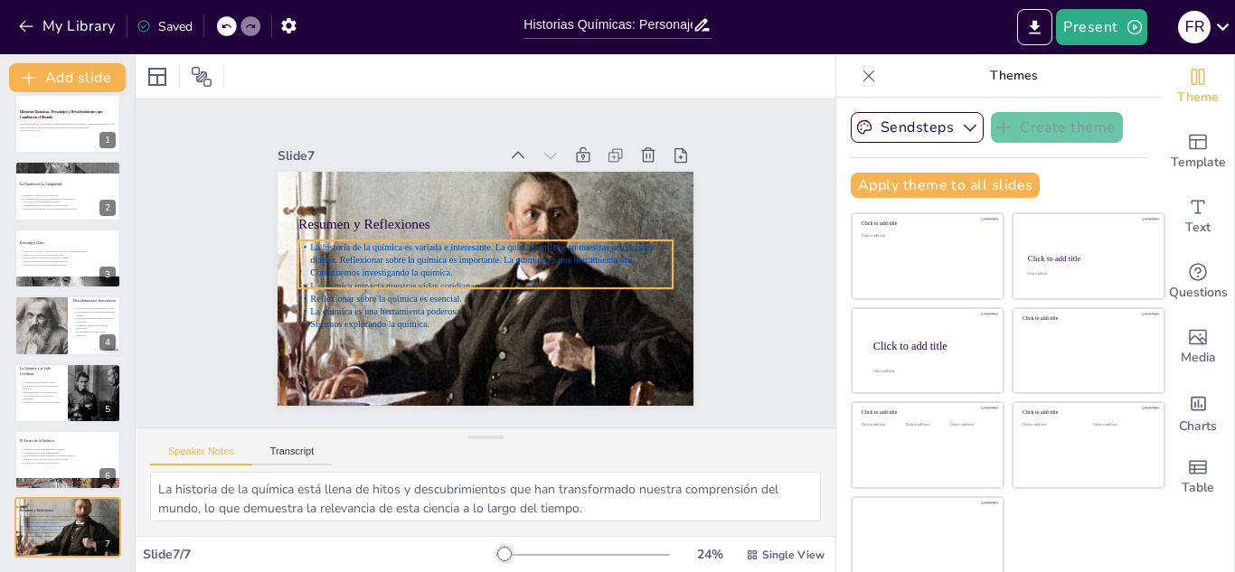
click at [393, 283] on div "Resumen y Reflexiones La historia de la química es variada e interesante. La qu…" at bounding box center [510, 263] width 234 height 417
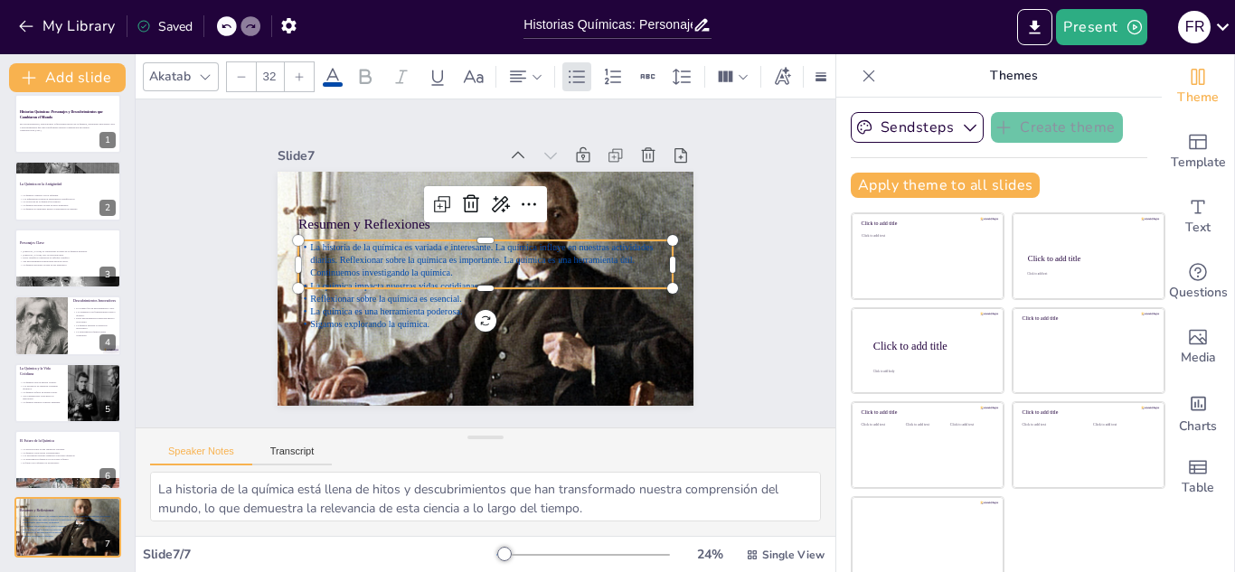
click at [372, 76] on icon at bounding box center [365, 77] width 22 height 22
click at [778, 76] on icon at bounding box center [783, 75] width 16 height 18
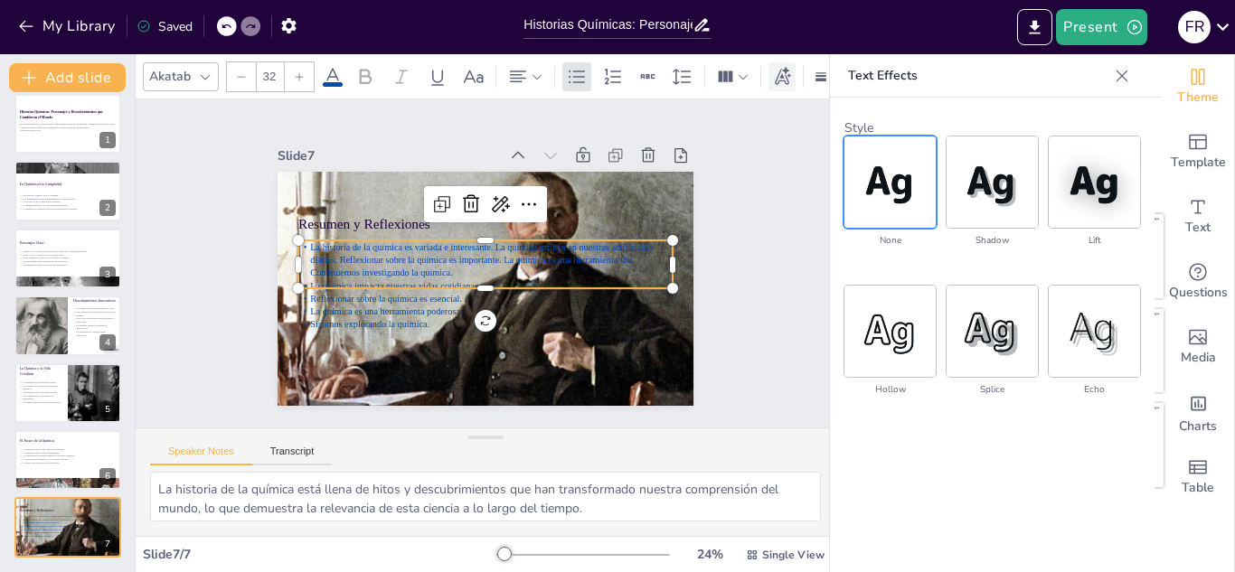
click at [778, 76] on icon at bounding box center [783, 75] width 16 height 18
click at [719, 184] on div "Slide 1 Historias Químicas: Personajes y Descubrimientos que Cambiaron el Mundo…" at bounding box center [485, 263] width 466 height 753
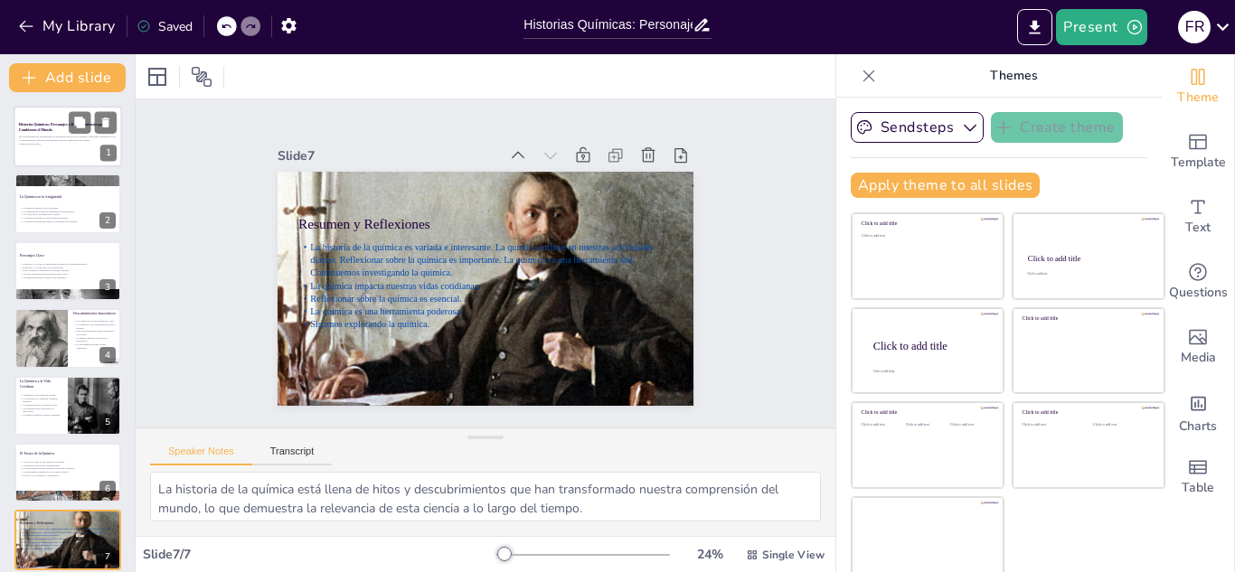
click at [58, 141] on p "En esta presentación, exploraremos la fascinante historia de la química, destac…" at bounding box center [68, 138] width 98 height 6
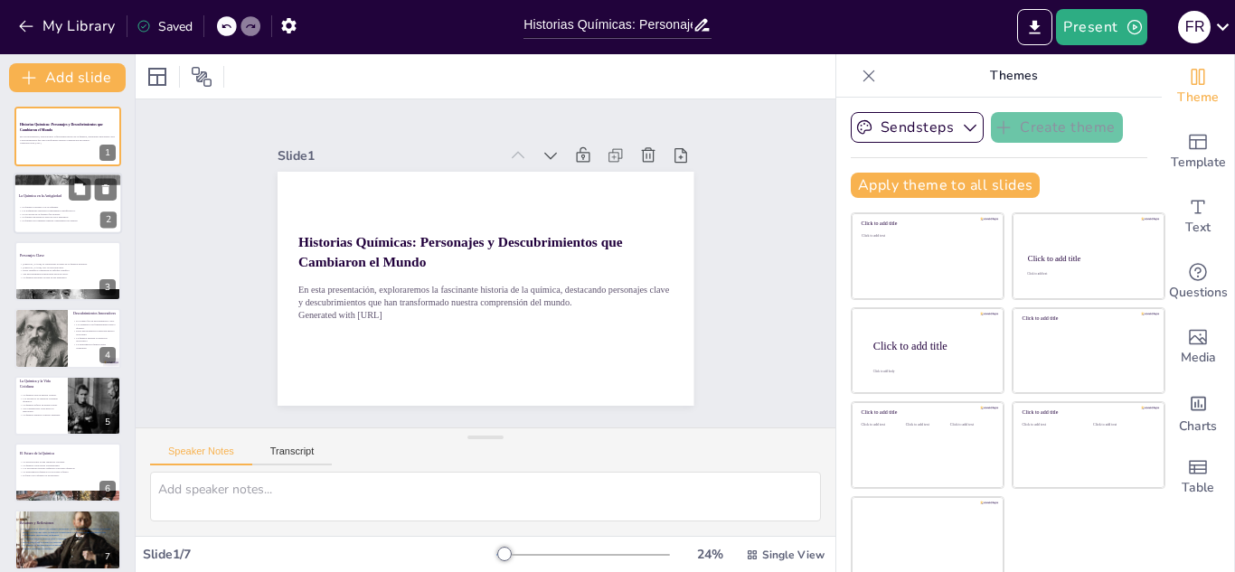
click at [56, 192] on div at bounding box center [68, 204] width 108 height 61
type textarea "Lo ipsumdol sit am consectet ad el seddoei tempori, utlab etd magnaaliqua enima…"
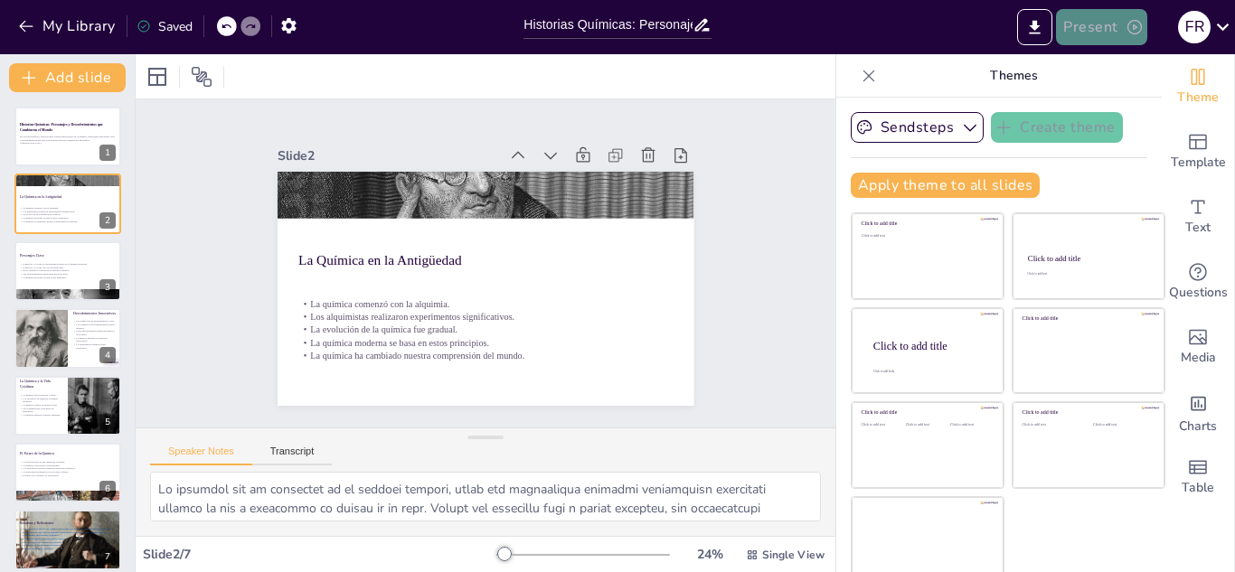
click at [1124, 30] on button "Present" at bounding box center [1101, 27] width 90 height 36
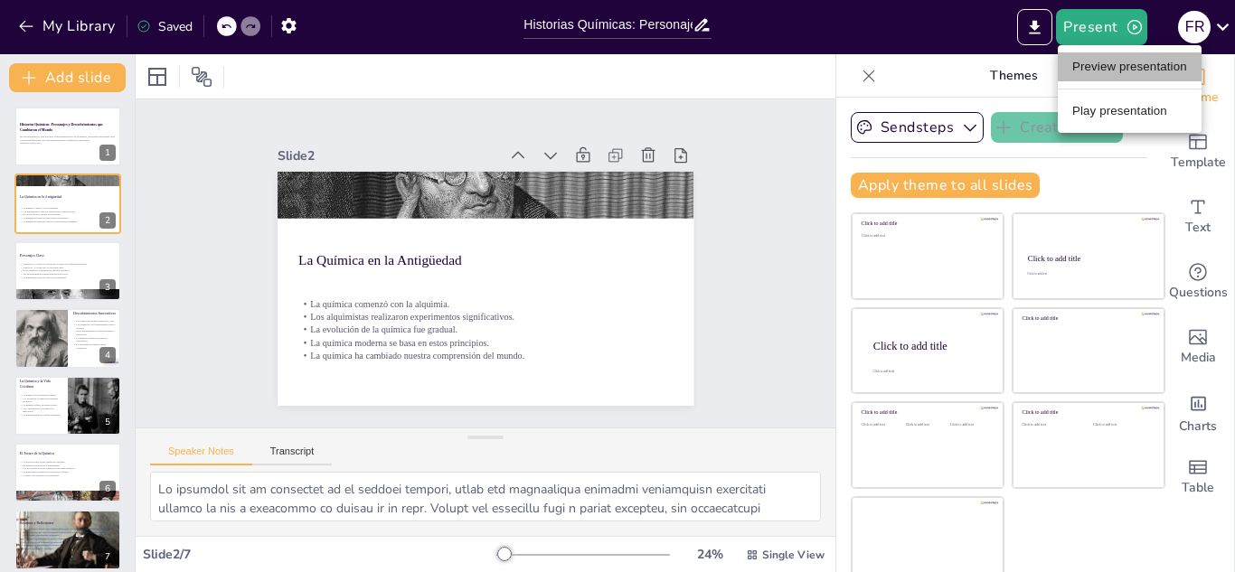
click at [1120, 67] on li "Preview presentation" at bounding box center [1130, 66] width 144 height 29
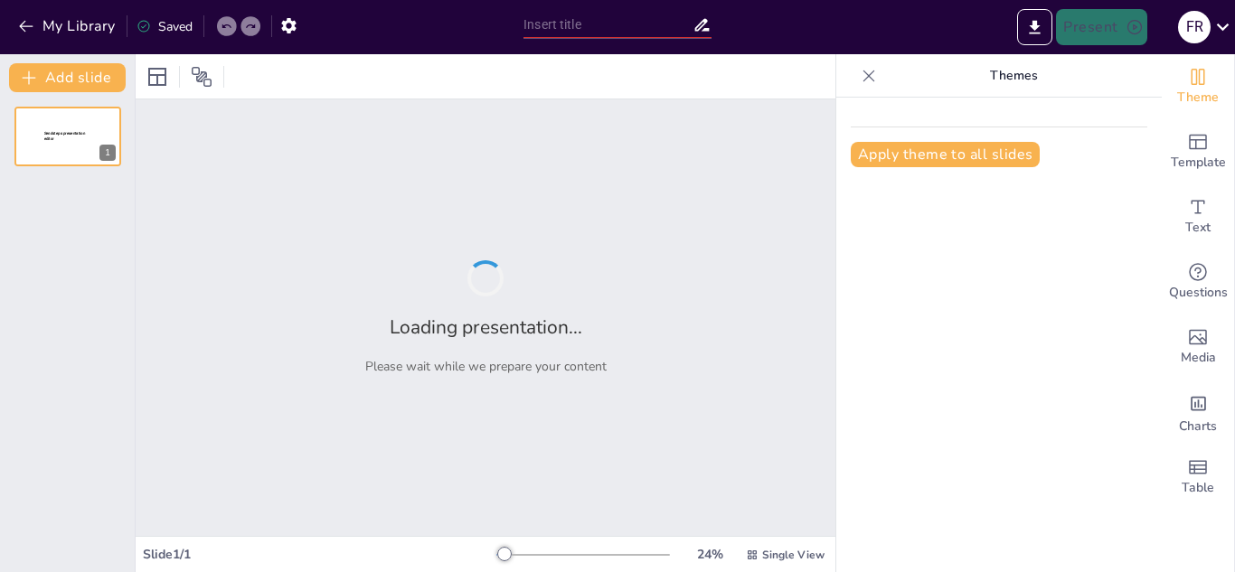
type input "Historias Químicas: Personajes y Descubrimientos que Cambiaron el Mundo"
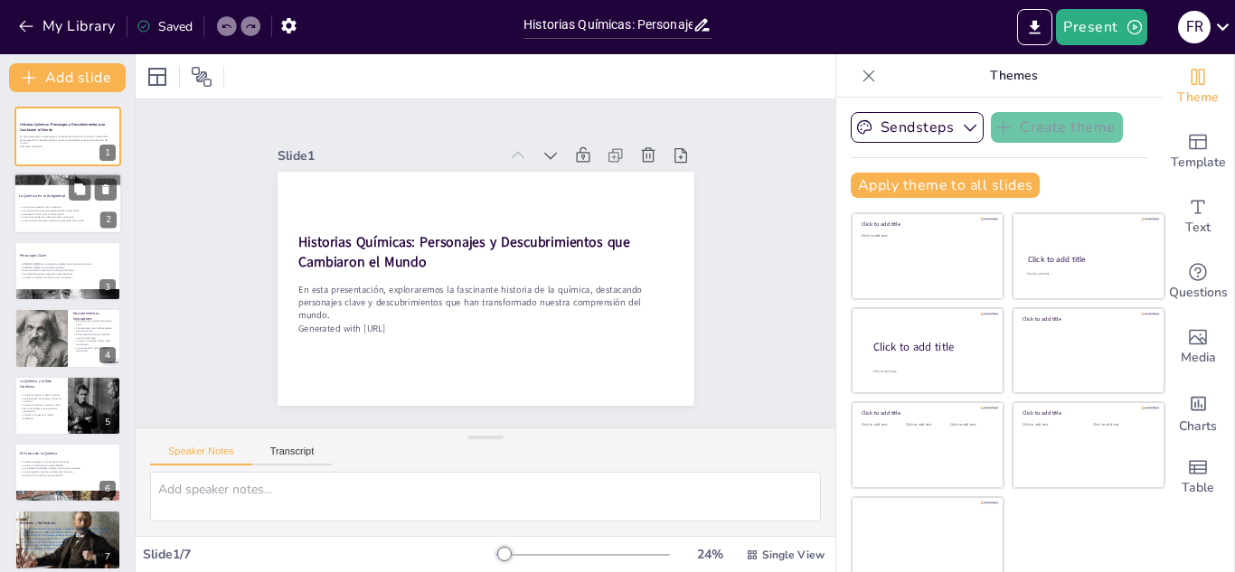
click at [43, 206] on p "La química comenzó con la alquimia." at bounding box center [68, 208] width 98 height 4
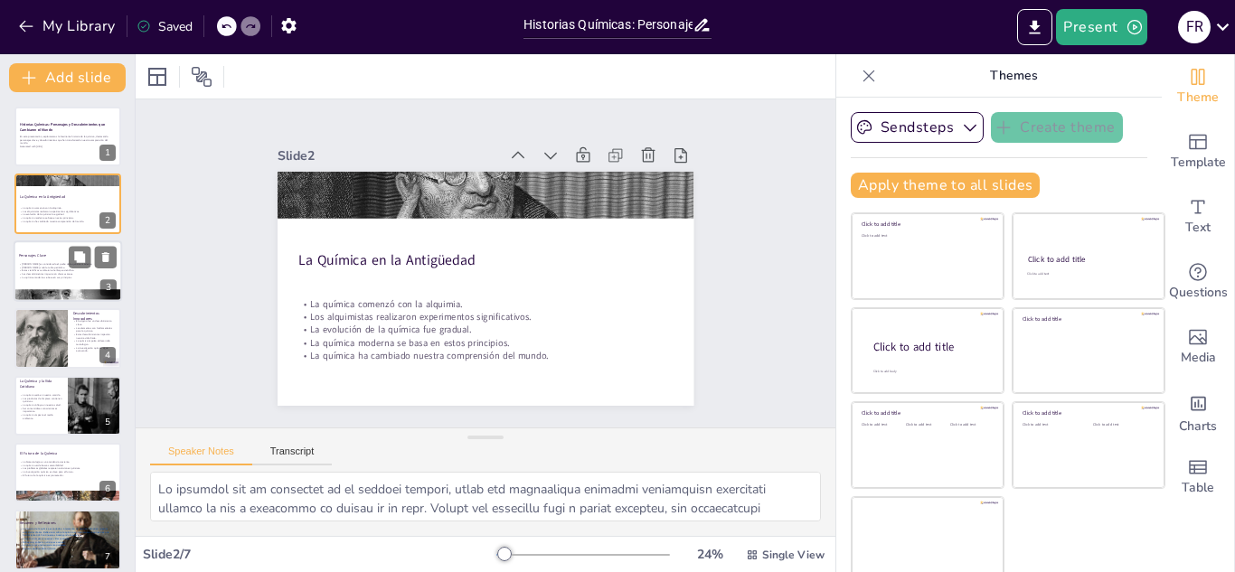
click at [42, 269] on p "Estos científicos cambiaron el enfoque científico." at bounding box center [68, 271] width 98 height 4
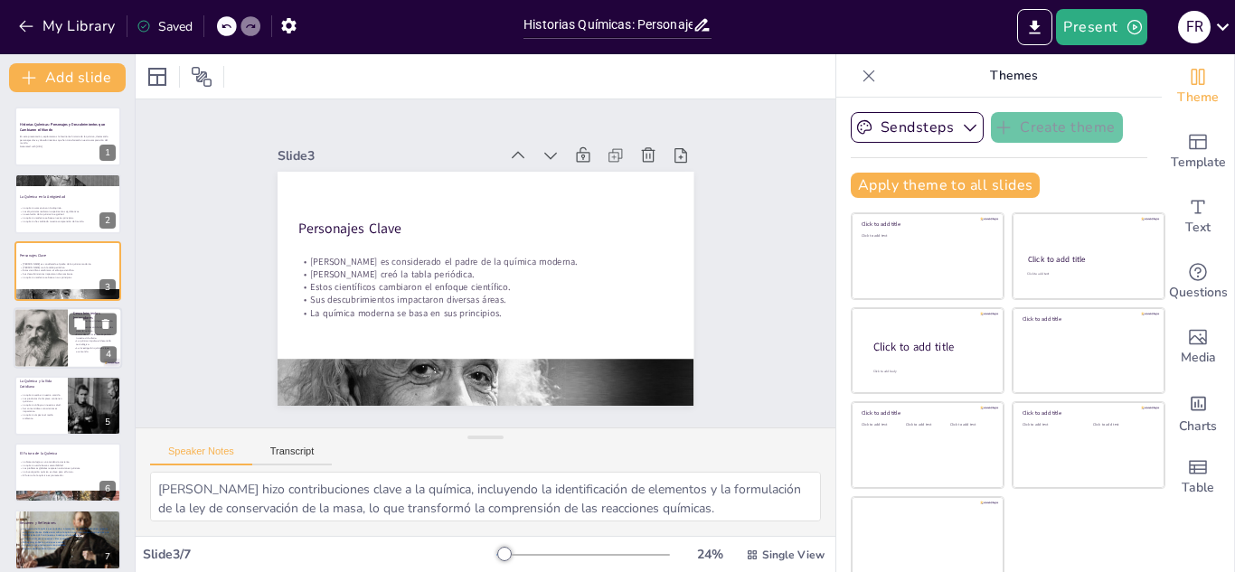
click at [53, 324] on div at bounding box center [40, 337] width 108 height 61
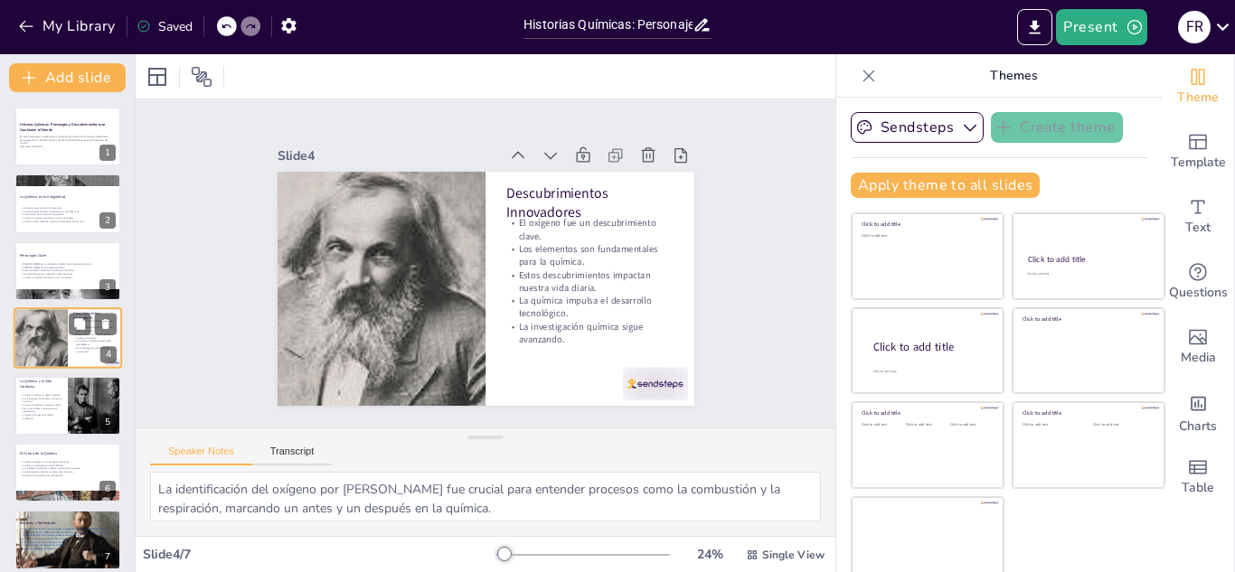
scroll to position [6, 0]
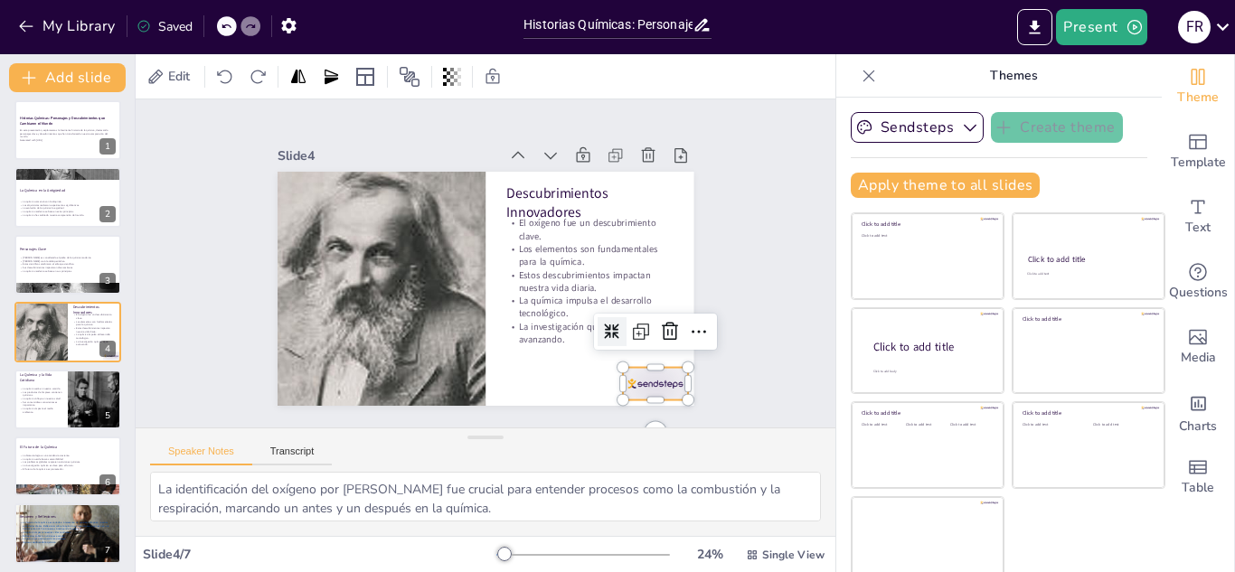
click at [334, 373] on div at bounding box center [306, 370] width 56 height 72
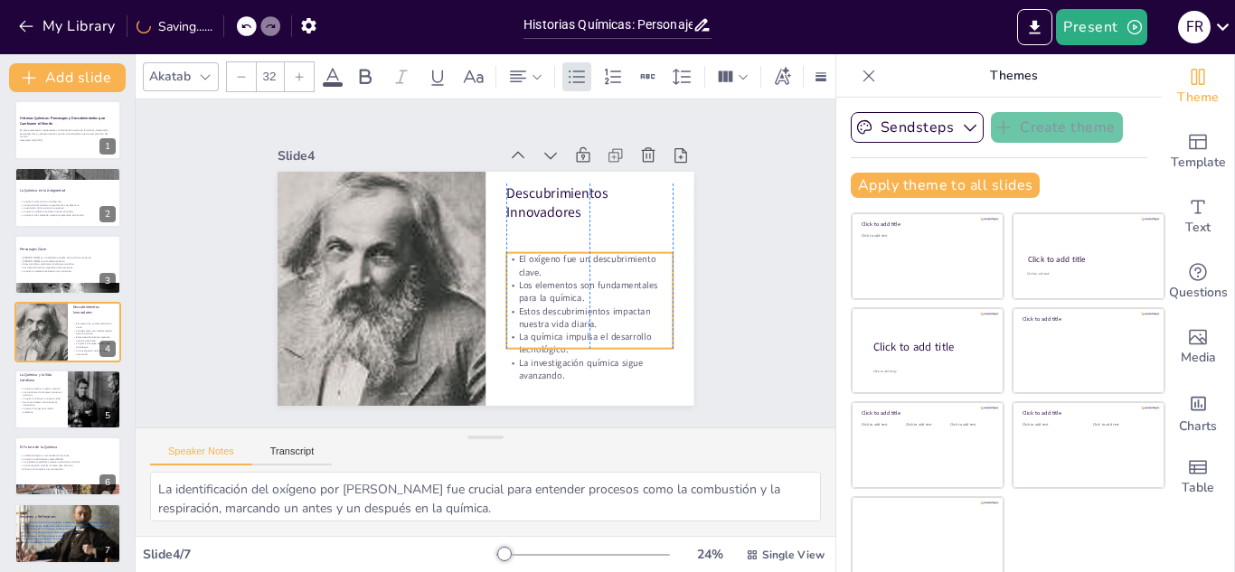
drag, startPoint x: 543, startPoint y: 304, endPoint x: 544, endPoint y: 340, distance: 36.2
click at [522, 340] on p "La química impulsa el desarrollo tecnológico." at bounding box center [469, 393] width 106 height 157
click at [60, 425] on div at bounding box center [68, 399] width 108 height 61
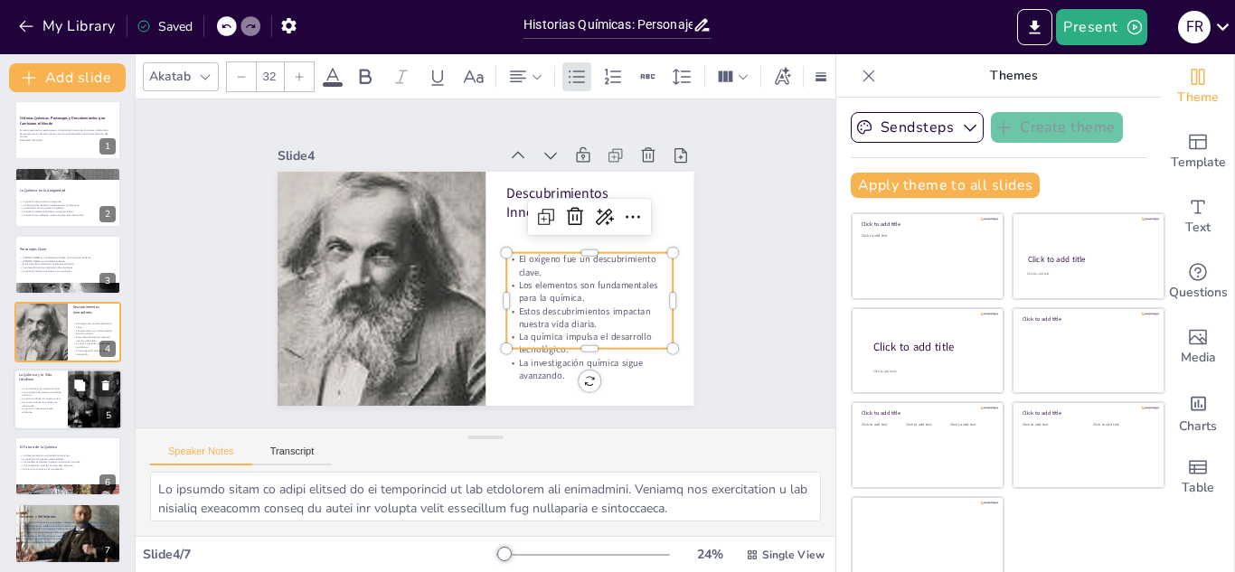
scroll to position [13, 0]
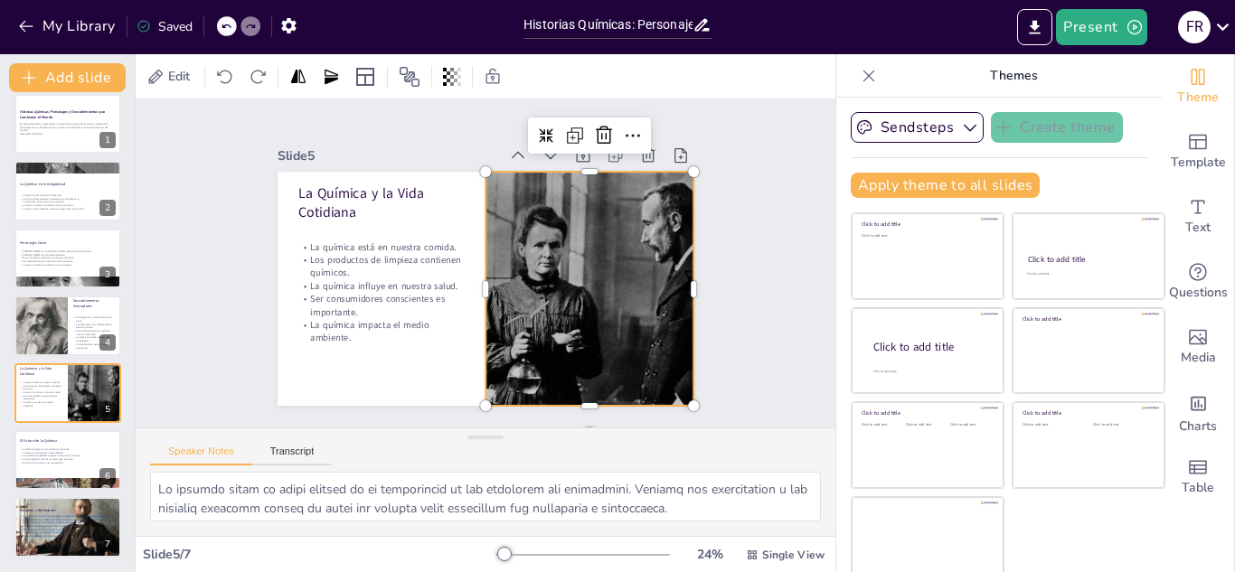
click at [557, 358] on div at bounding box center [563, 336] width 427 height 381
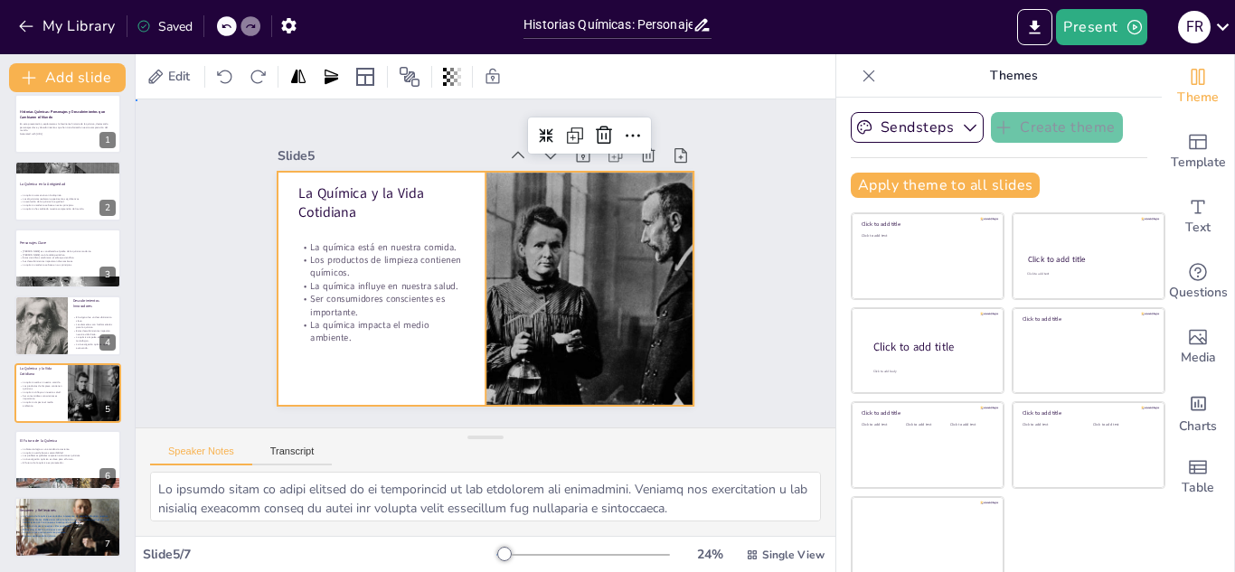
click at [390, 353] on div at bounding box center [491, 238] width 456 height 315
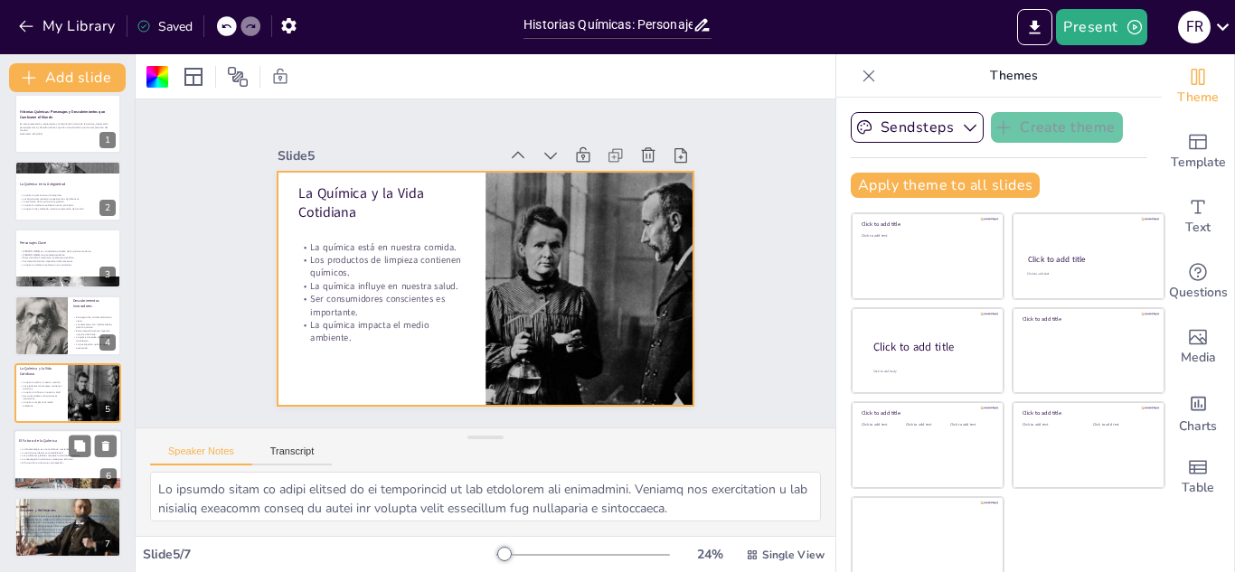
click at [54, 462] on p "El futuro de la química es prometedor." at bounding box center [68, 463] width 98 height 4
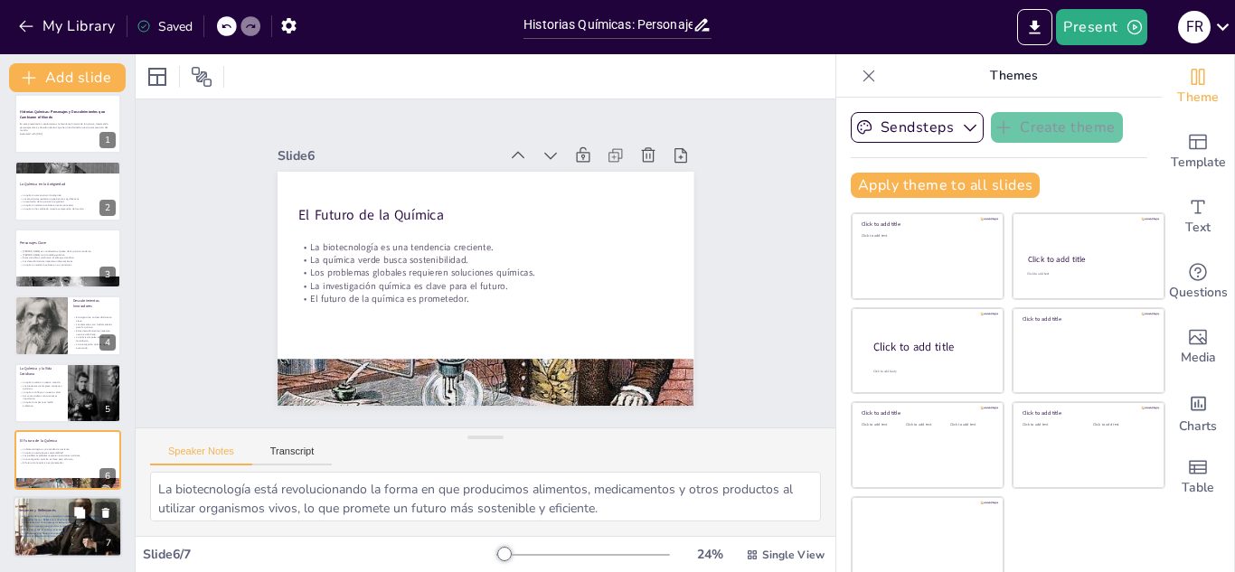
click at [77, 529] on p "Reflexionar sobre la química es esencial." at bounding box center [68, 530] width 98 height 4
type textarea "La historia de la química está llena de hitos y descubrimientos que han transfo…"
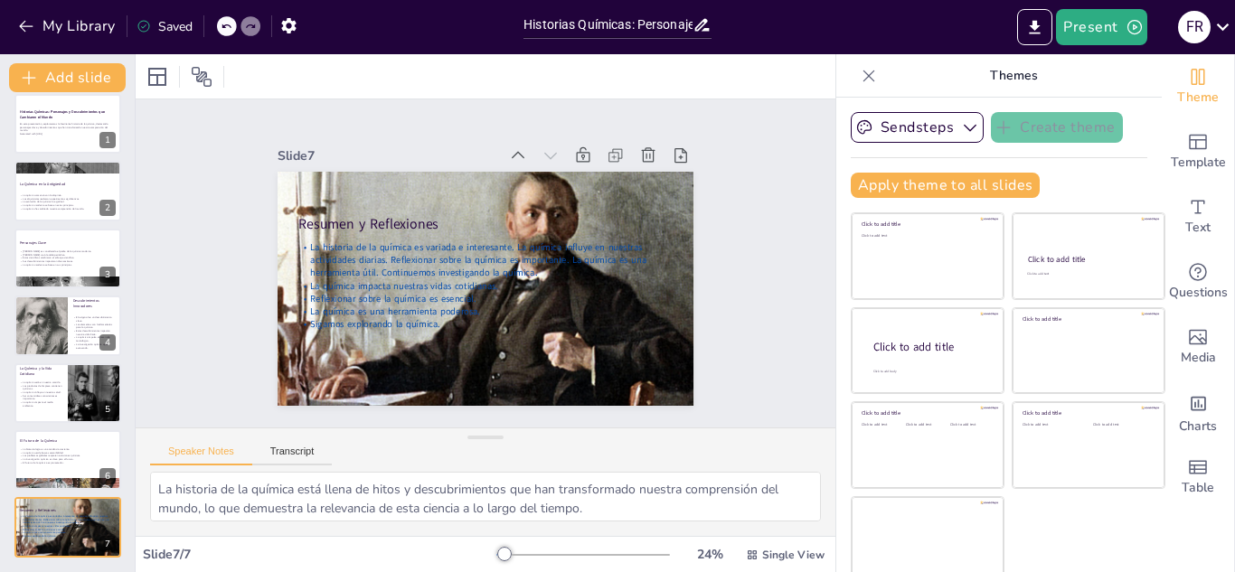
scroll to position [0, 0]
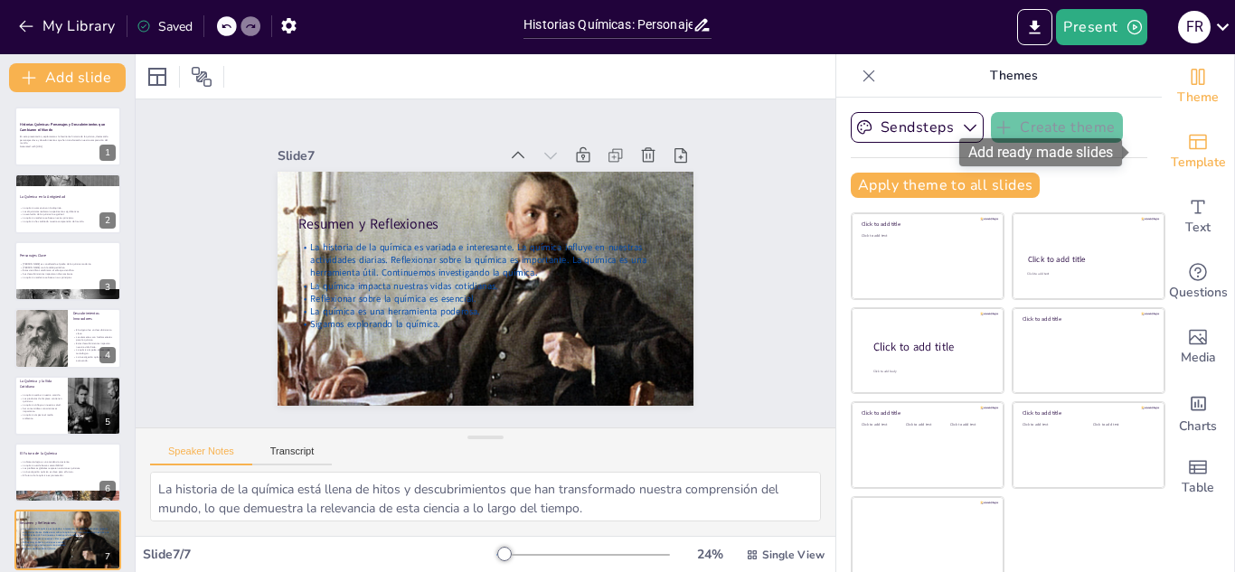
click at [1189, 148] on icon "Add ready made slides" at bounding box center [1198, 142] width 18 height 15
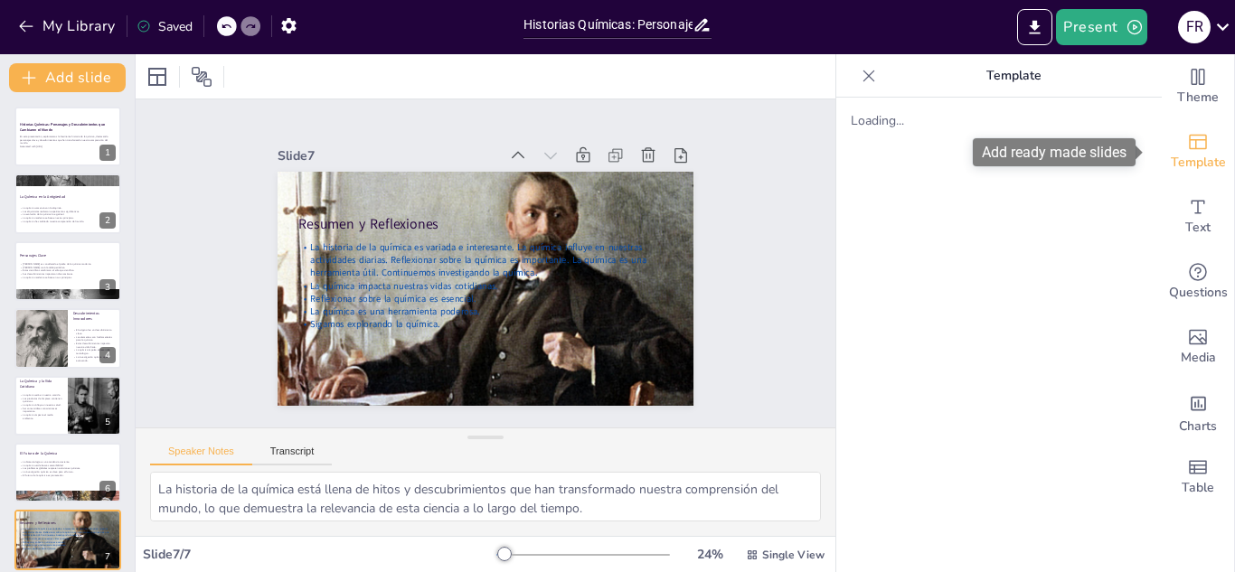
click at [1164, 148] on div "Template" at bounding box center [1198, 151] width 72 height 65
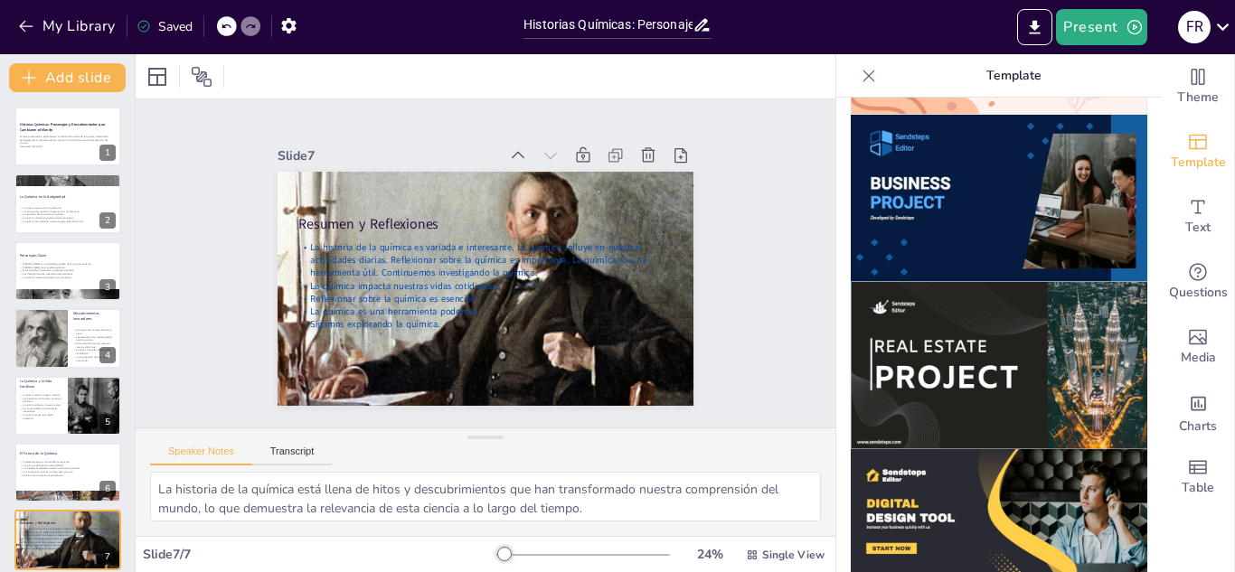
scroll to position [1514, 0]
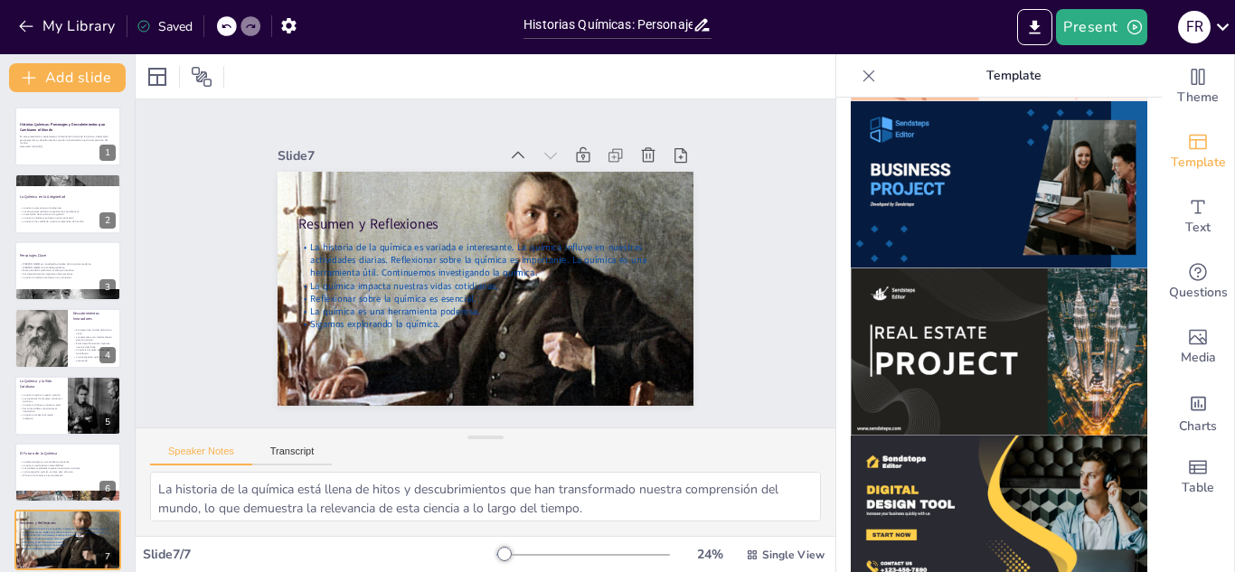
click at [964, 327] on img at bounding box center [999, 351] width 296 height 167
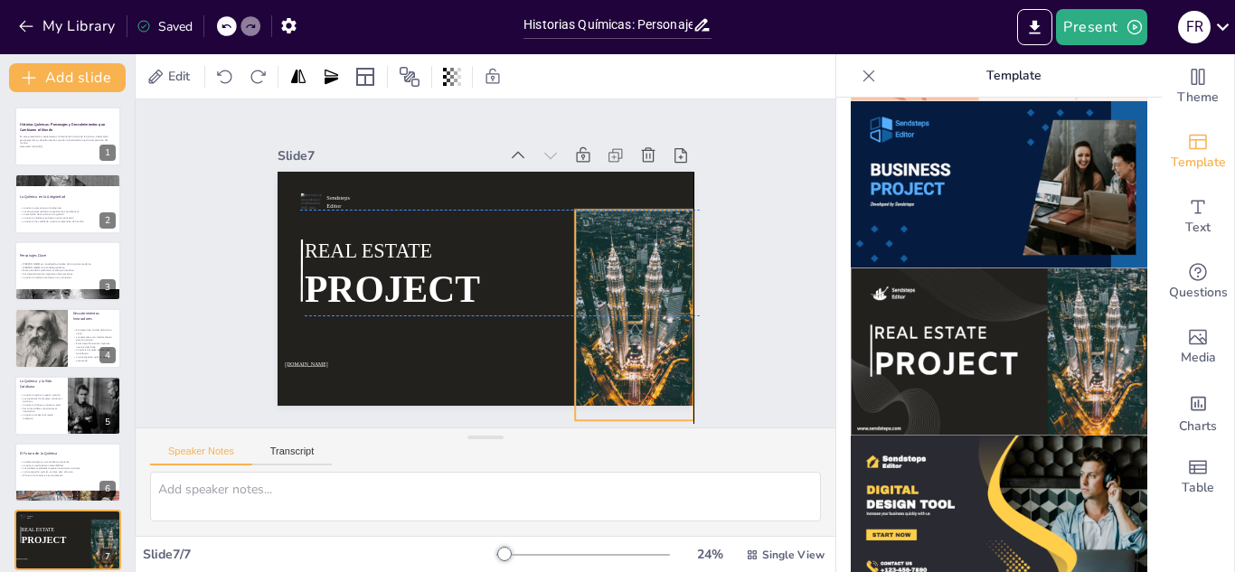
drag, startPoint x: 573, startPoint y: 288, endPoint x: 641, endPoint y: 340, distance: 85.1
click at [486, 266] on div at bounding box center [382, 145] width 208 height 242
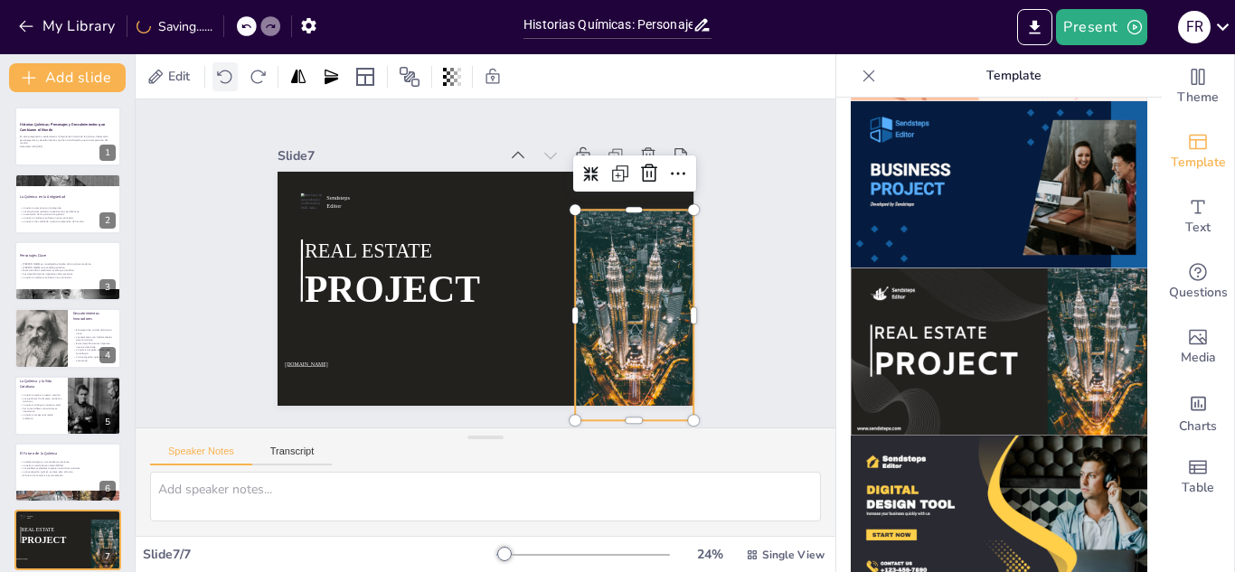
click at [223, 73] on icon at bounding box center [225, 77] width 18 height 18
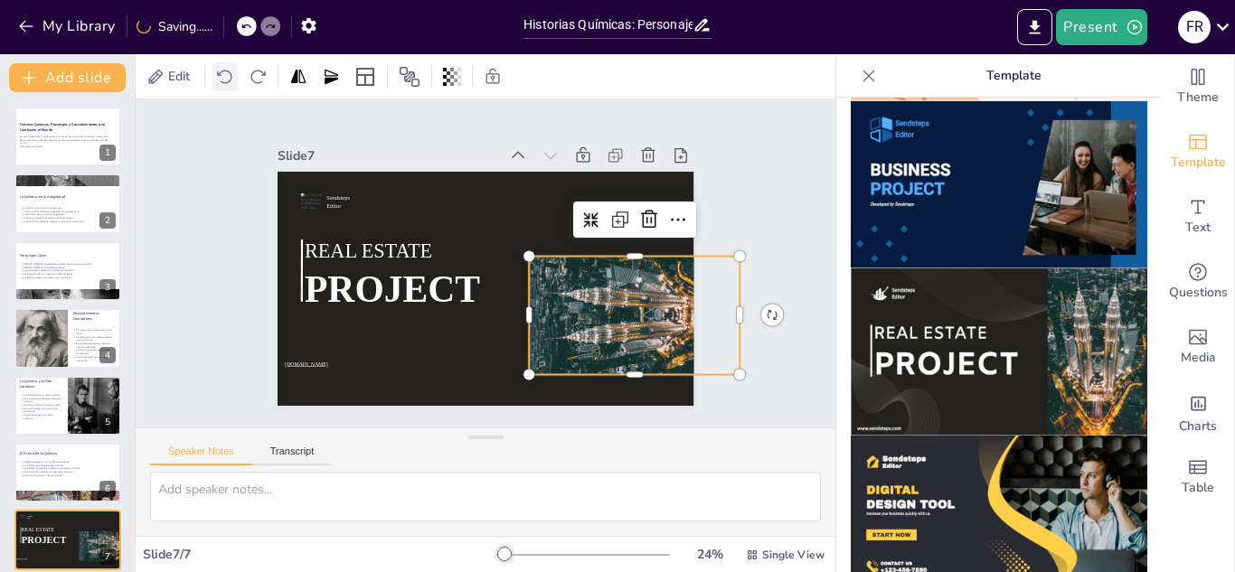
click at [223, 73] on icon at bounding box center [225, 77] width 18 height 18
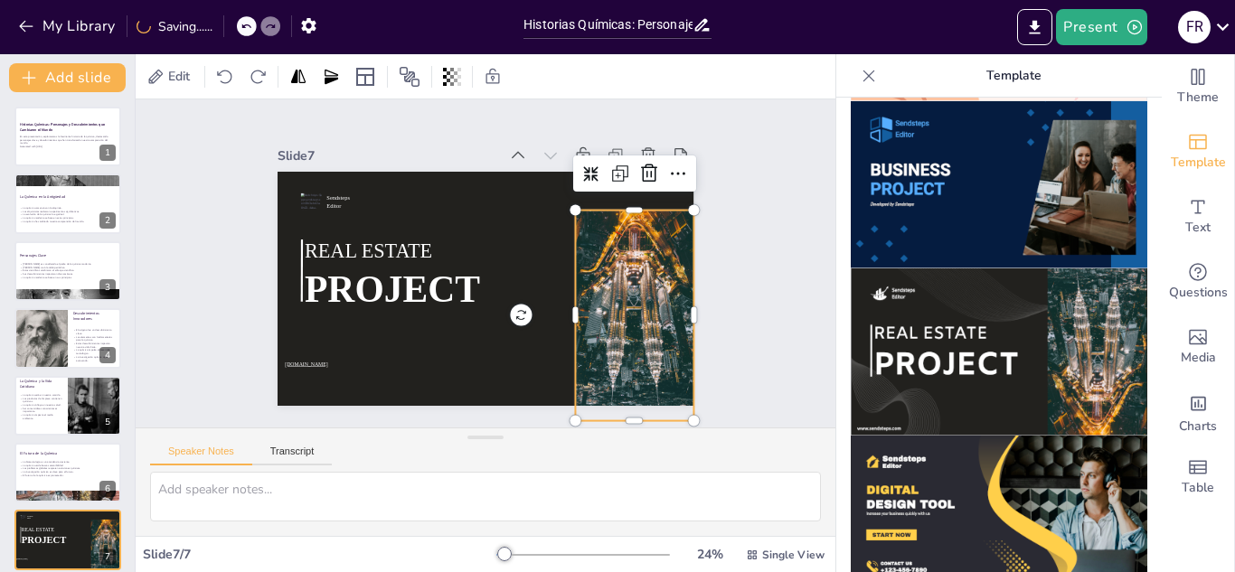
click at [250, 20] on div at bounding box center [247, 26] width 20 height 20
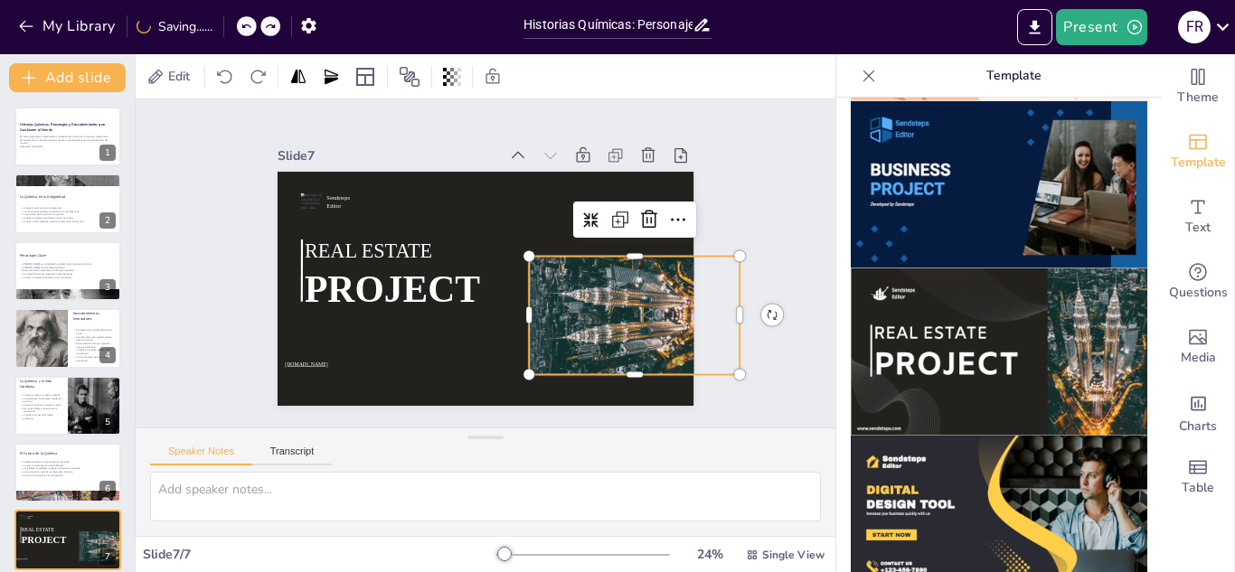
click at [250, 20] on div at bounding box center [247, 26] width 20 height 20
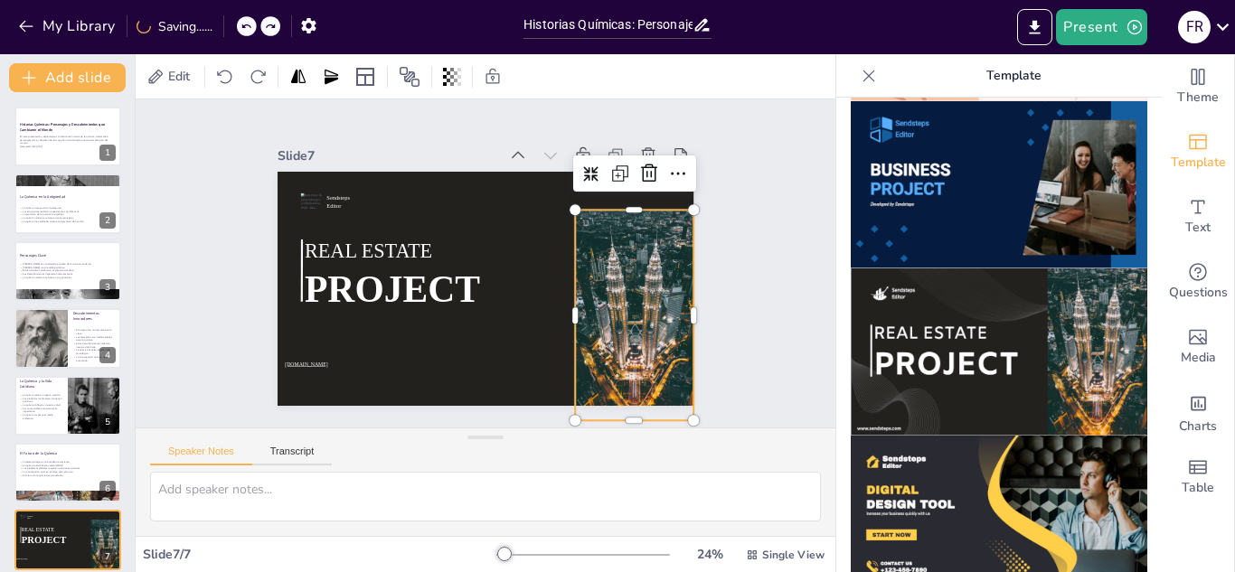
click at [250, 20] on div at bounding box center [247, 26] width 20 height 20
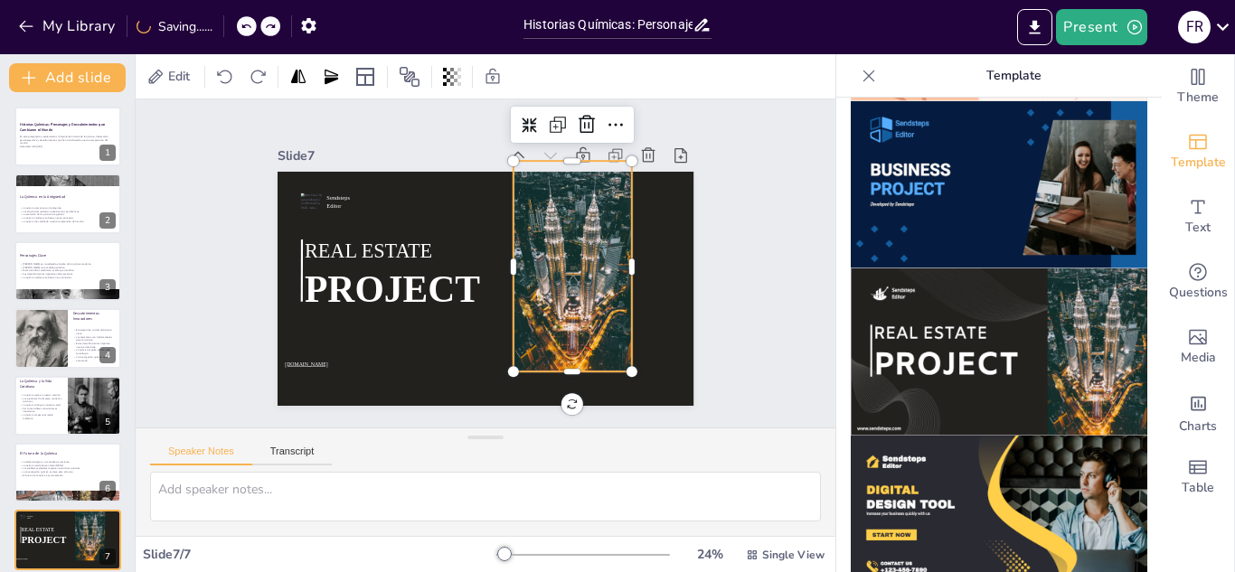
click at [250, 20] on div at bounding box center [247, 26] width 20 height 20
type textarea "La identificación del oxígeno por [PERSON_NAME] fue crucial para entender proce…"
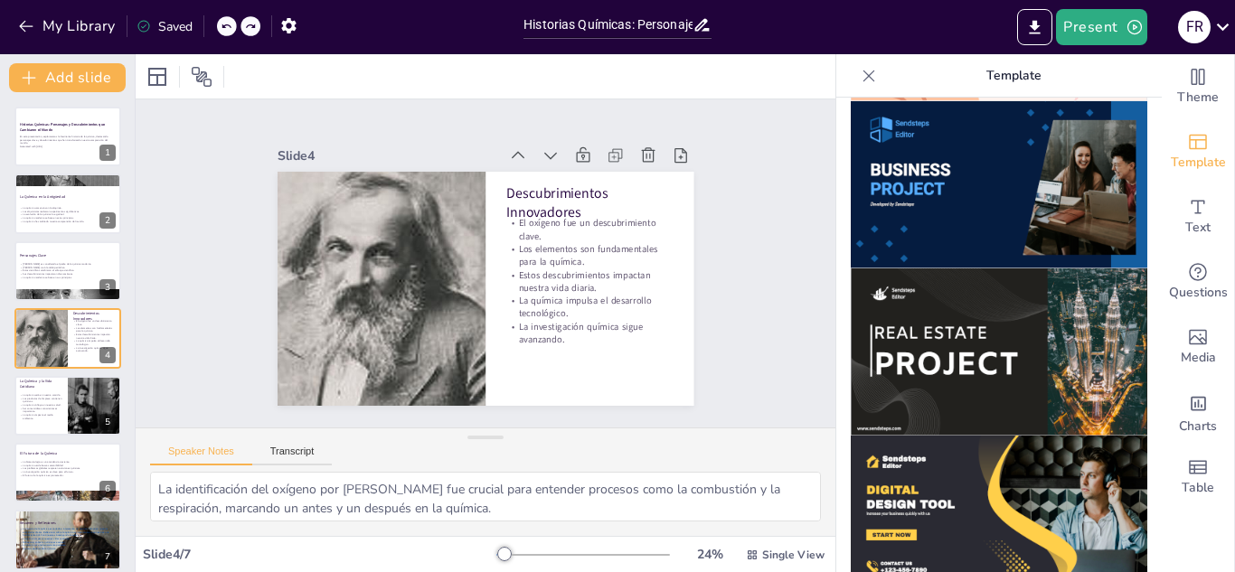
scroll to position [13, 0]
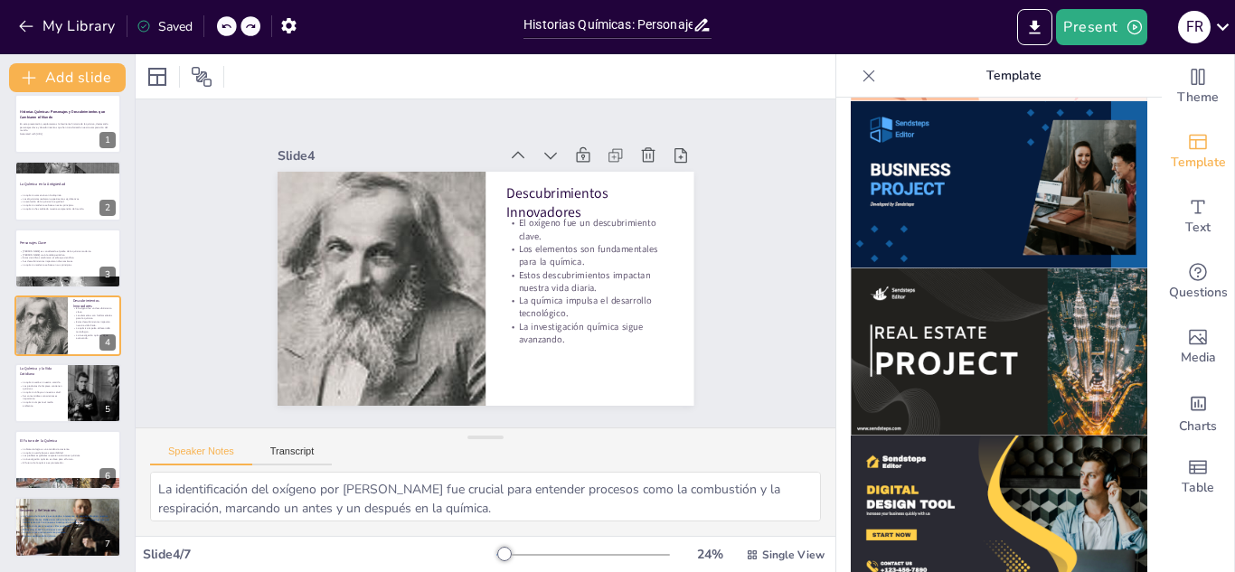
click at [863, 71] on icon at bounding box center [869, 76] width 12 height 12
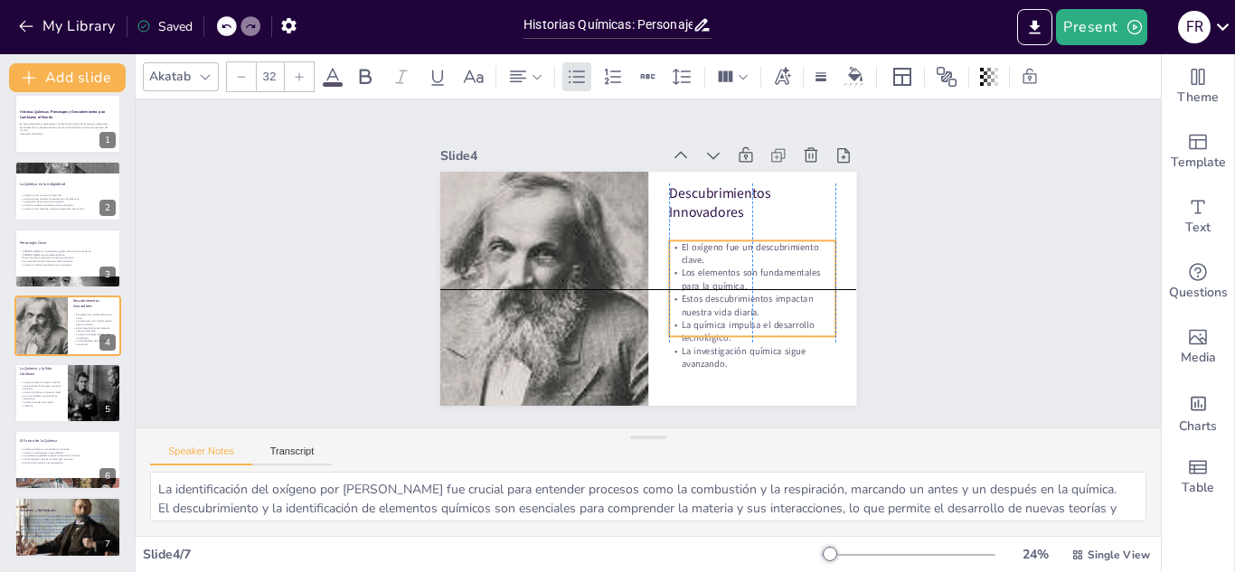
drag, startPoint x: 795, startPoint y: 280, endPoint x: 796, endPoint y: 308, distance: 28.0
click at [796, 308] on p "Estos descubrimientos impactan nuestra vida diaria." at bounding box center [725, 343] width 163 height 91
click at [915, 333] on div "Slide 1 Historias Químicas: Personajes y Descubrimientos que Cambiaron el Mundo…" at bounding box center [648, 263] width 534 height 1071
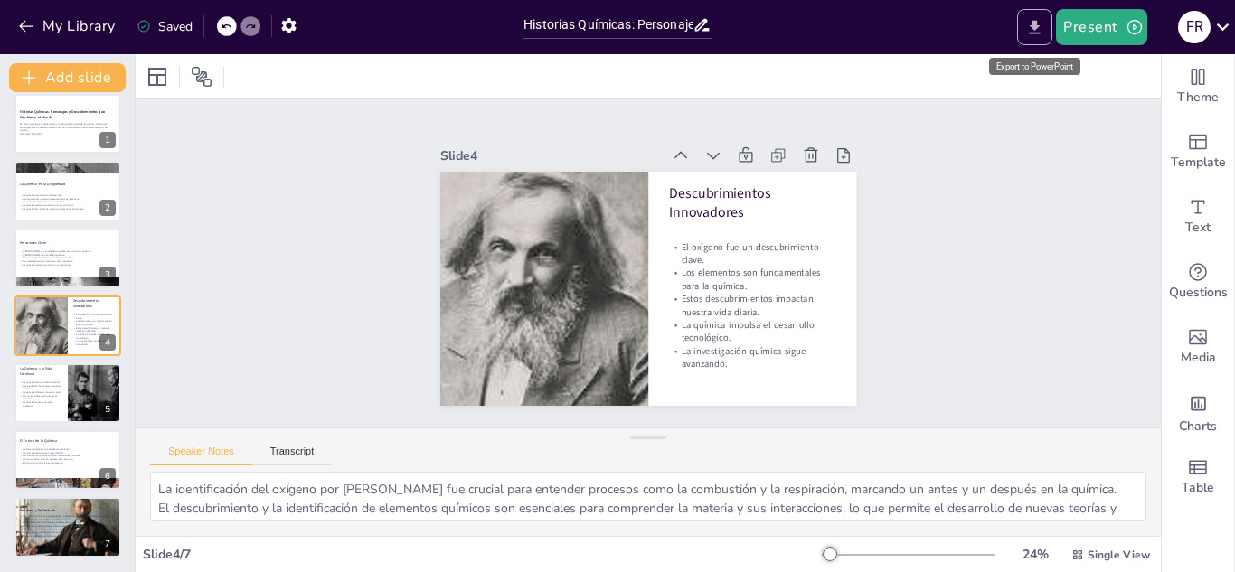
click at [1028, 38] on button "Export to PowerPoint" at bounding box center [1034, 27] width 35 height 36
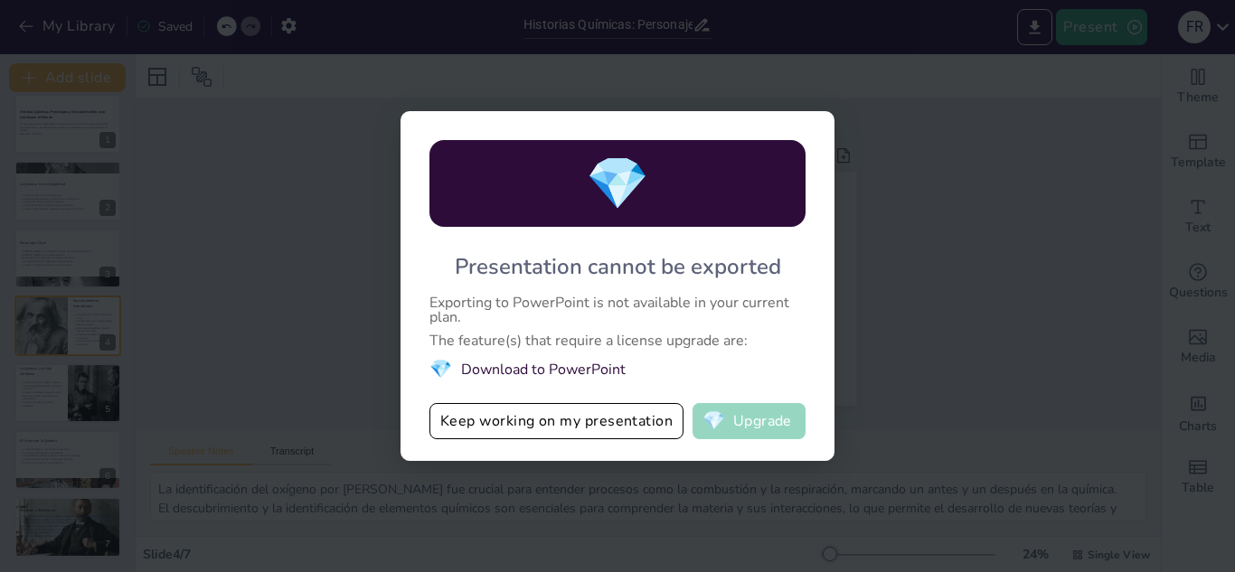
click at [762, 407] on button "💎 Upgrade" at bounding box center [748, 421] width 113 height 36
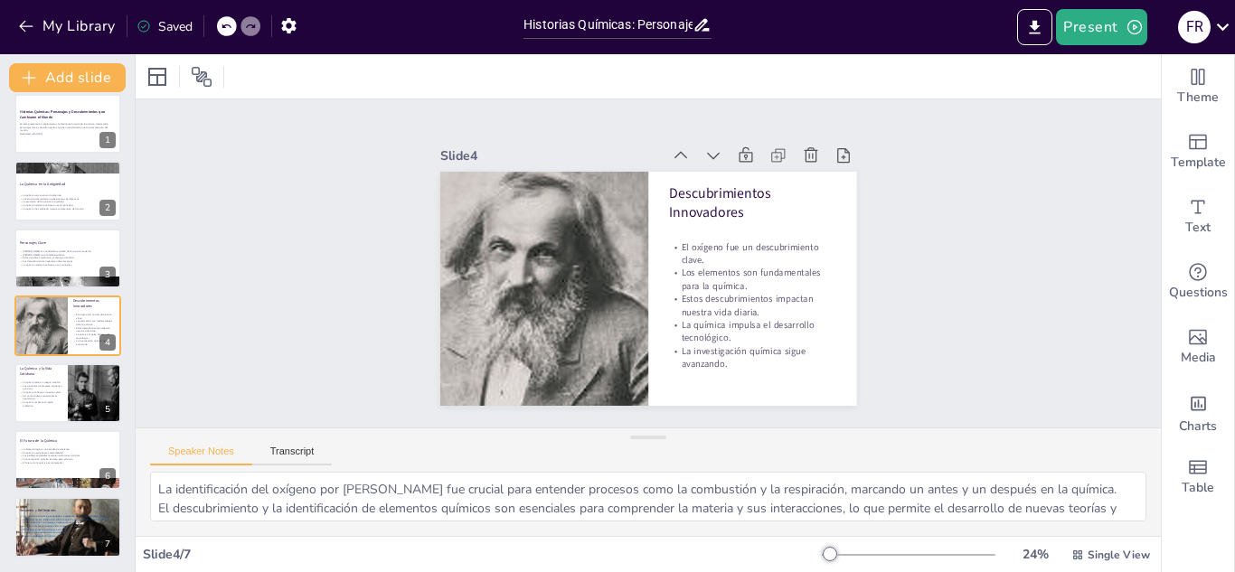
scroll to position [0, 0]
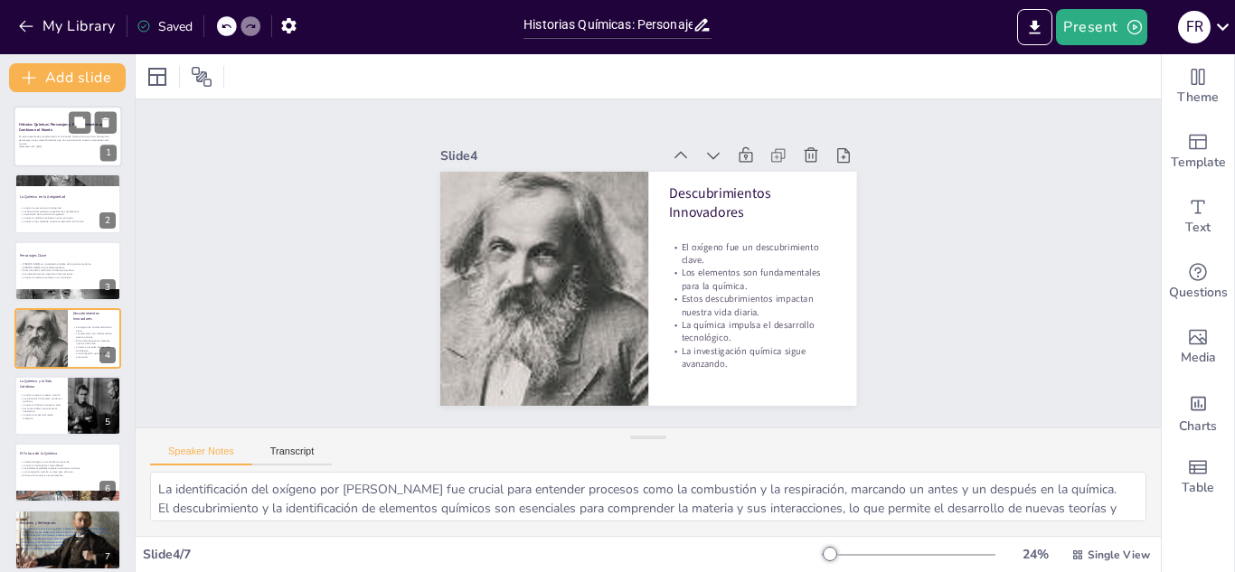
click at [65, 127] on p "Historias Químicas: Personajes y Descubrimientos que Cambiaron el Mundo" at bounding box center [68, 127] width 98 height 10
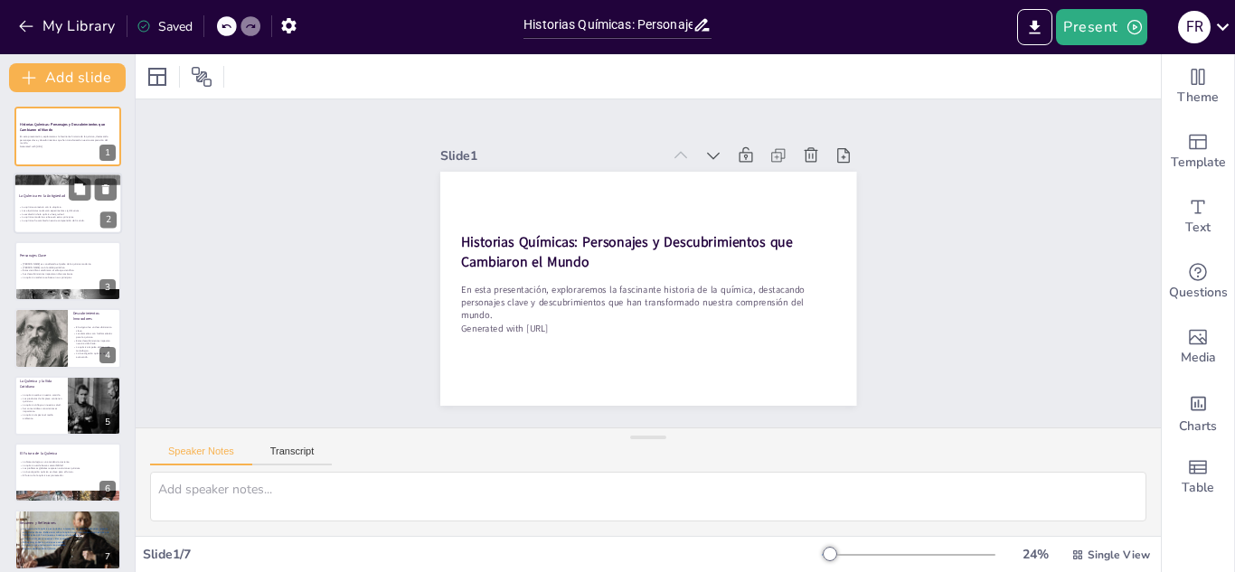
click at [52, 206] on p "La química comenzó con la alquimia." at bounding box center [68, 208] width 98 height 4
type textarea "Lo ipsumdol sit am consectet ad el seddoei tempori, utlab etd magnaaliqua enima…"
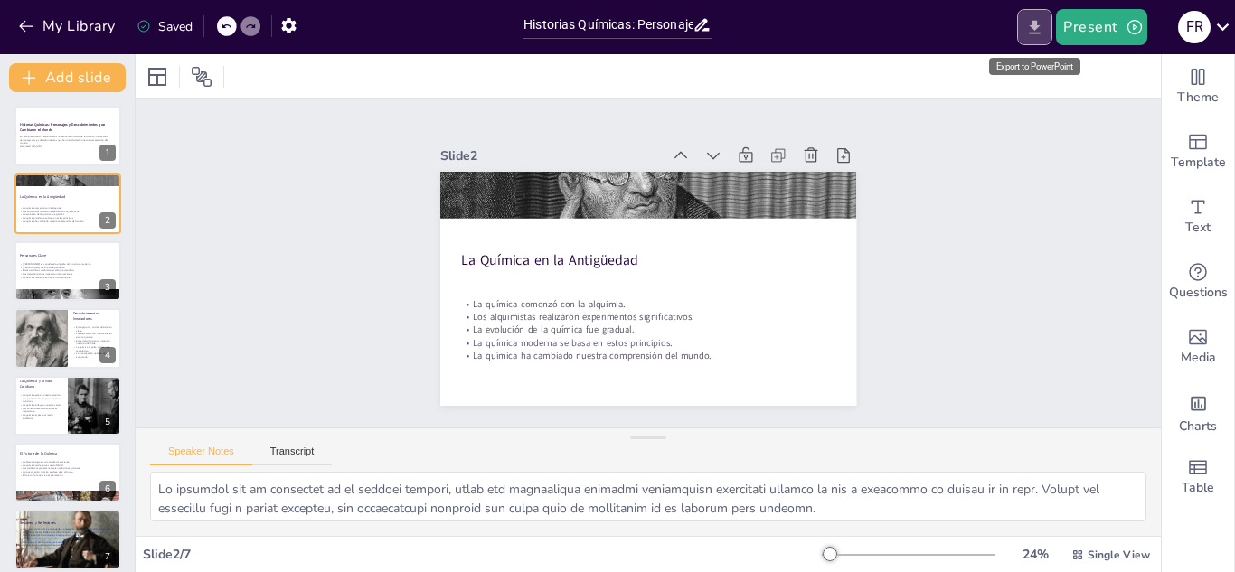
click at [1032, 24] on icon "Export to PowerPoint" at bounding box center [1034, 27] width 19 height 19
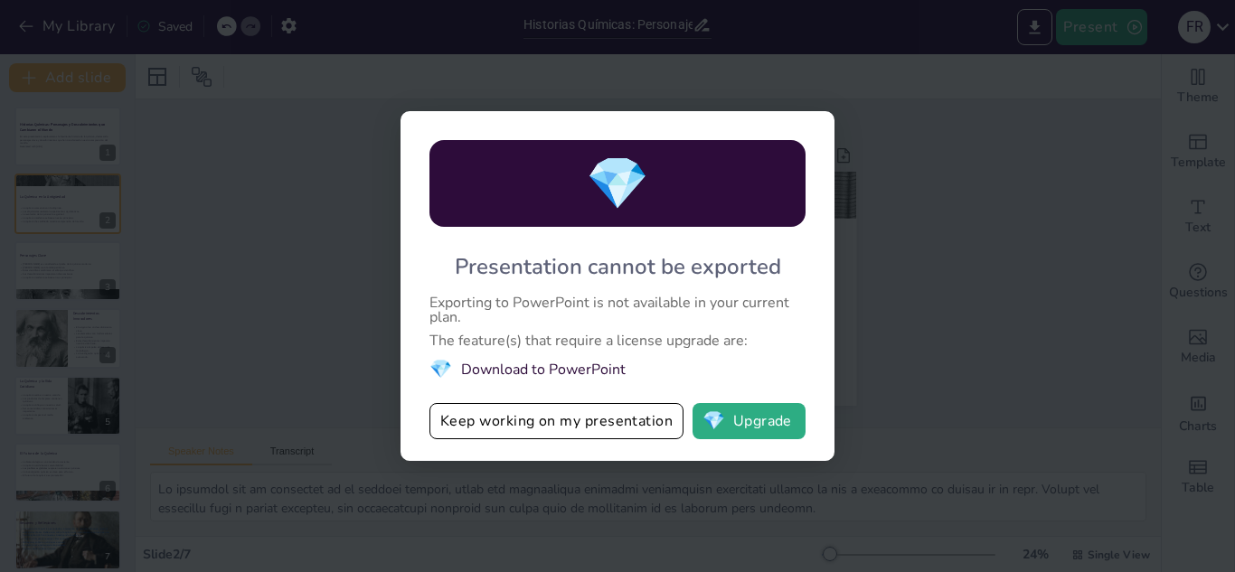
click at [964, 212] on div "💎 Presentation cannot be exported Exporting to PowerPoint is not available in y…" at bounding box center [617, 286] width 1235 height 572
click at [750, 413] on button "💎 Upgrade" at bounding box center [748, 421] width 113 height 36
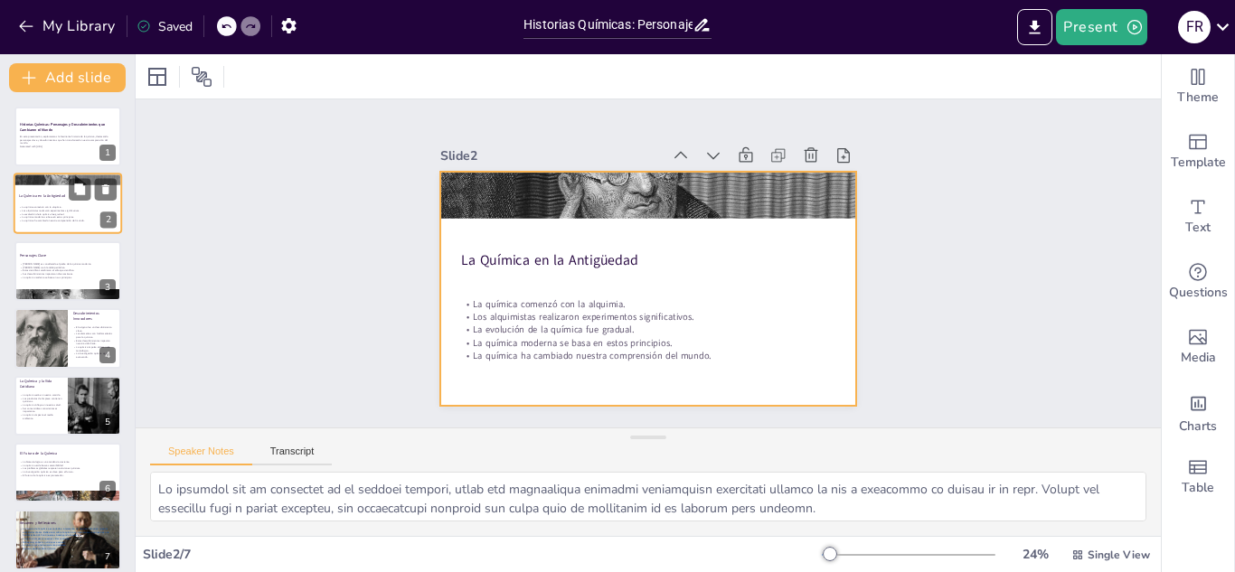
click at [47, 201] on div at bounding box center [68, 204] width 108 height 61
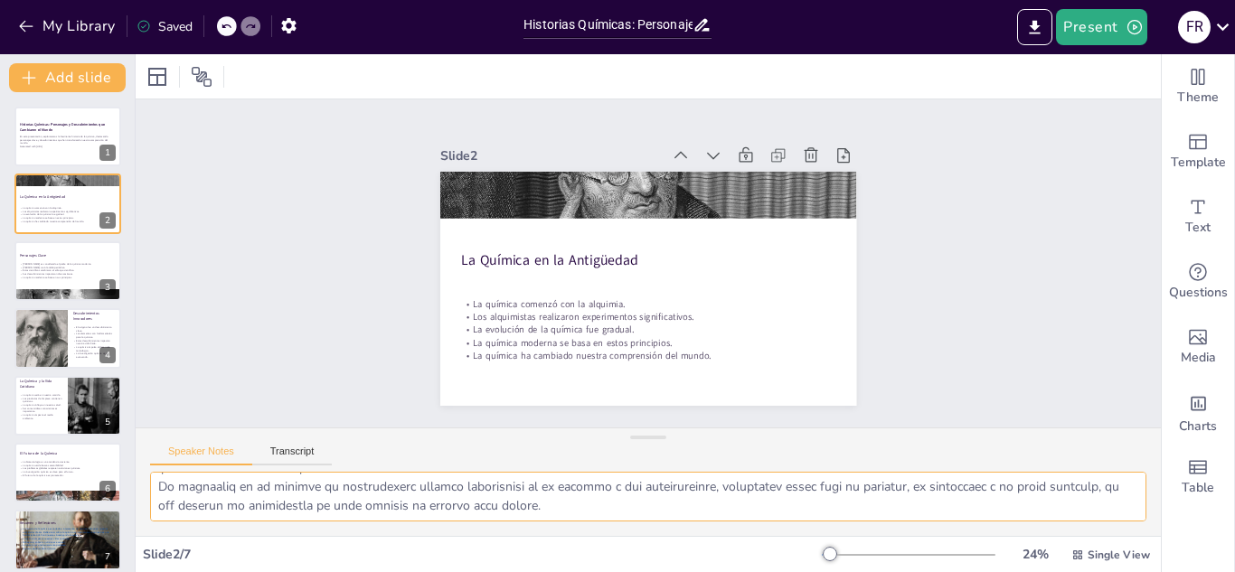
scroll to position [156, 0]
click at [1039, 39] on button "Export to PowerPoint" at bounding box center [1034, 27] width 35 height 36
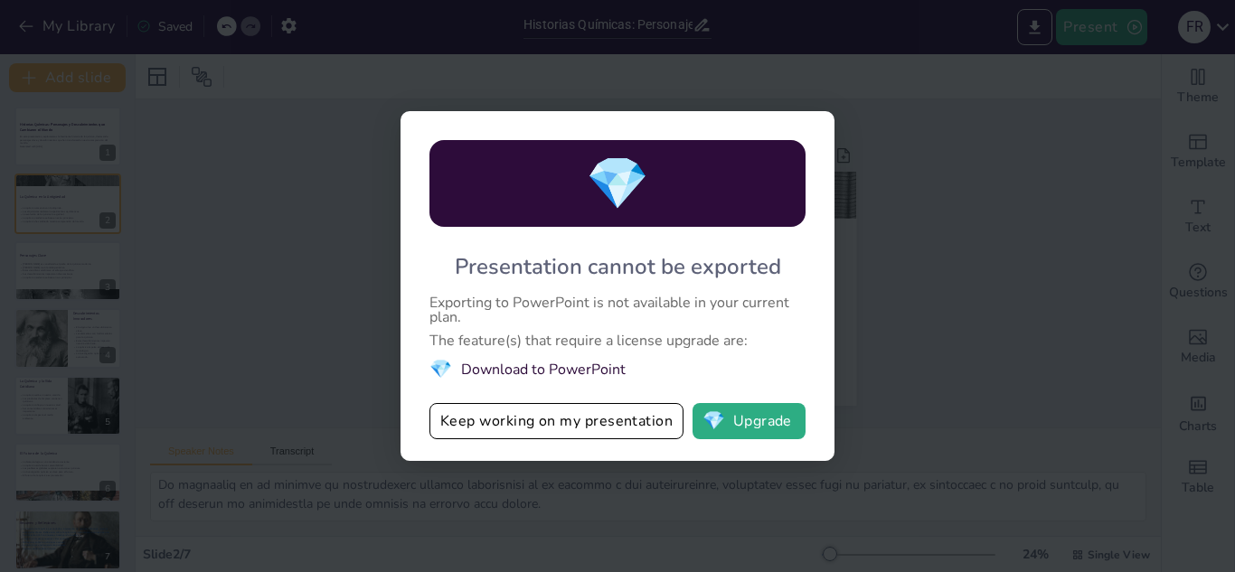
click at [875, 390] on div "💎 Presentation cannot be exported Exporting to PowerPoint is not available in y…" at bounding box center [617, 286] width 1235 height 572
click at [765, 420] on button "💎 Upgrade" at bounding box center [748, 421] width 113 height 36
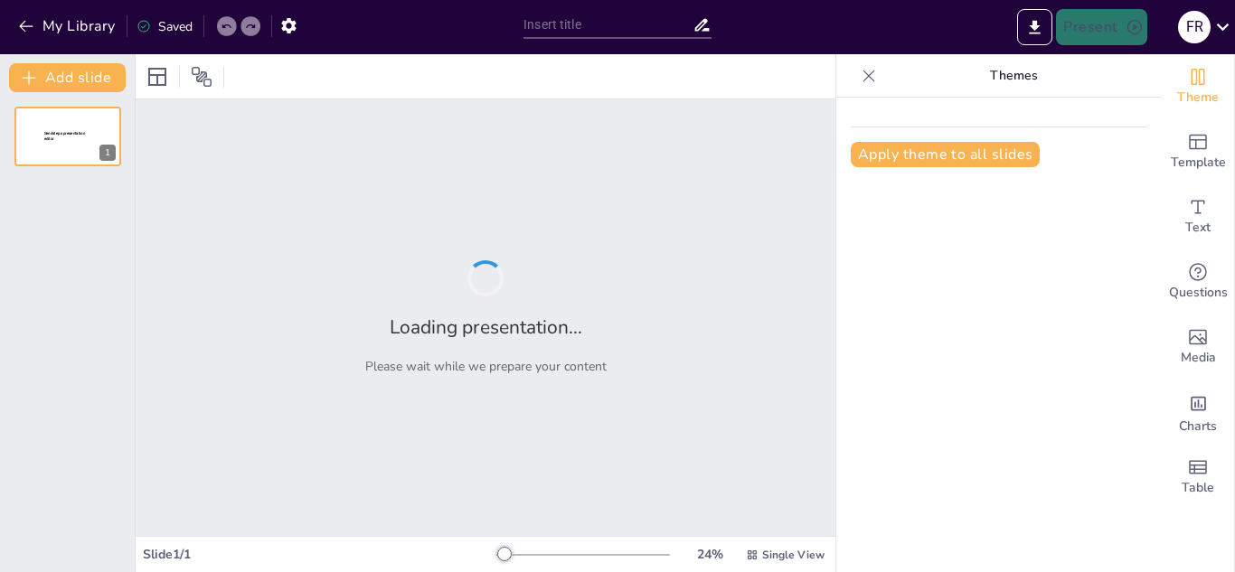
type input "New Sendsteps"
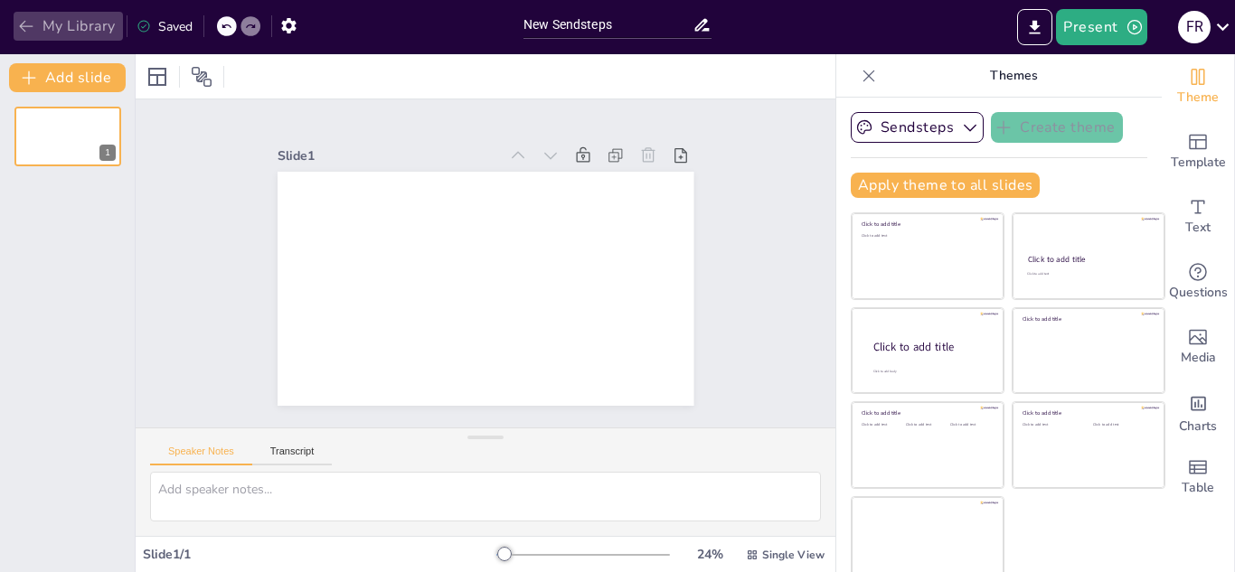
click at [23, 23] on icon "button" at bounding box center [26, 26] width 18 height 18
